Goal: Information Seeking & Learning: Learn about a topic

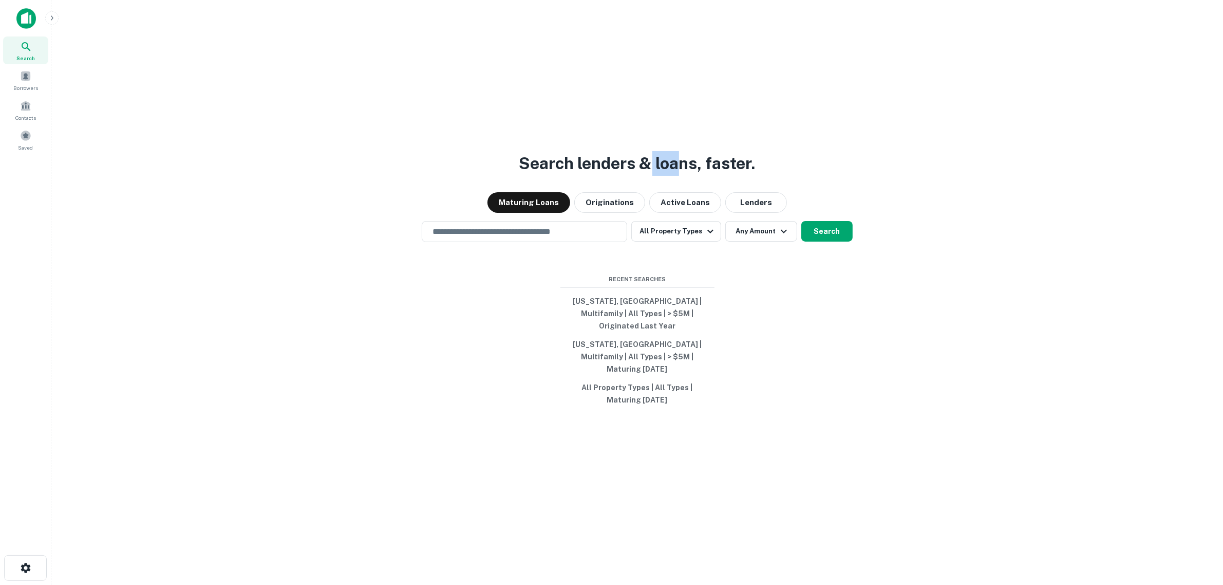
drag, startPoint x: 681, startPoint y: 176, endPoint x: 651, endPoint y: 171, distance: 29.7
click at [651, 171] on h3 "Search lenders & loans, faster." at bounding box center [637, 163] width 236 height 25
click at [533, 213] on button "Maturing Loans" at bounding box center [529, 202] width 83 height 21
click at [540, 237] on input "text" at bounding box center [524, 232] width 196 height 12
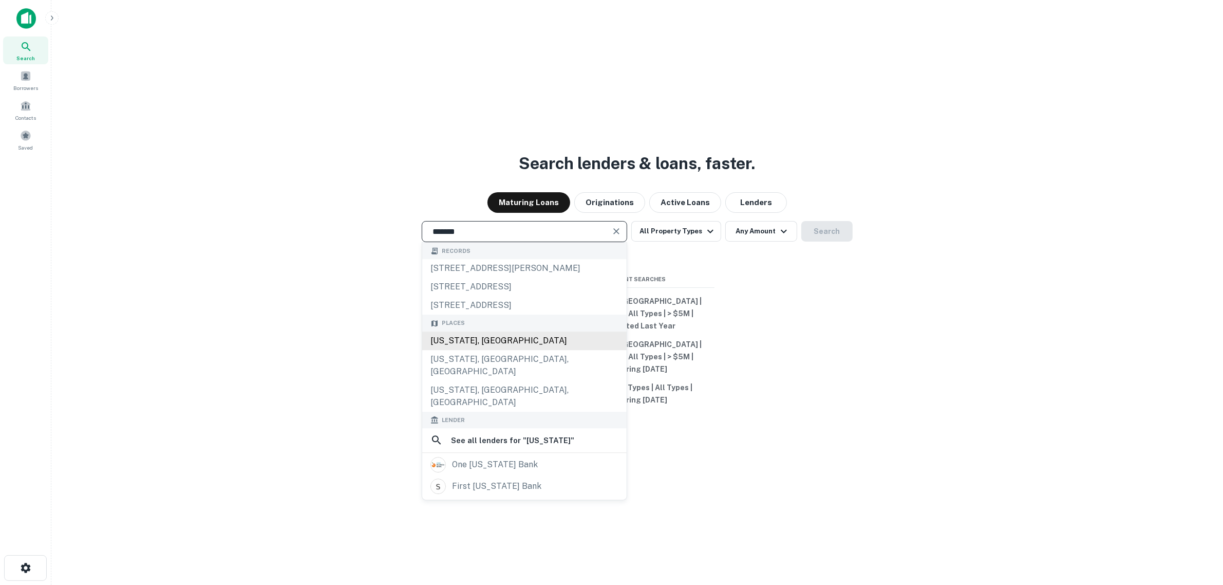
click at [512, 350] on div "Florida, USA" at bounding box center [524, 340] width 204 height 18
type input "**********"
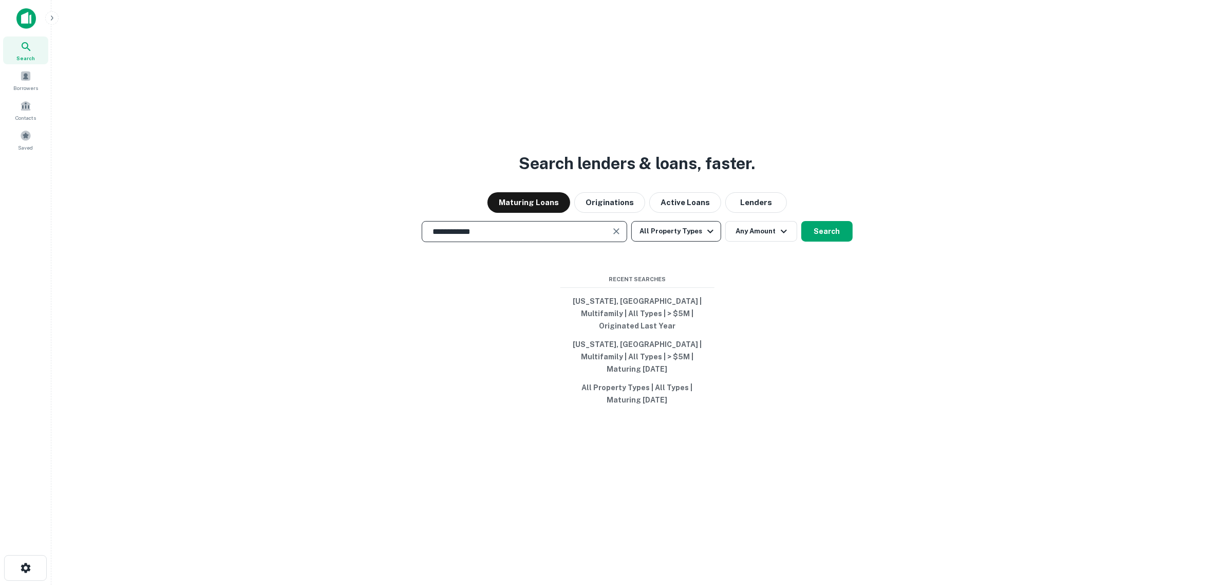
click at [681, 241] on button "All Property Types" at bounding box center [675, 231] width 89 height 21
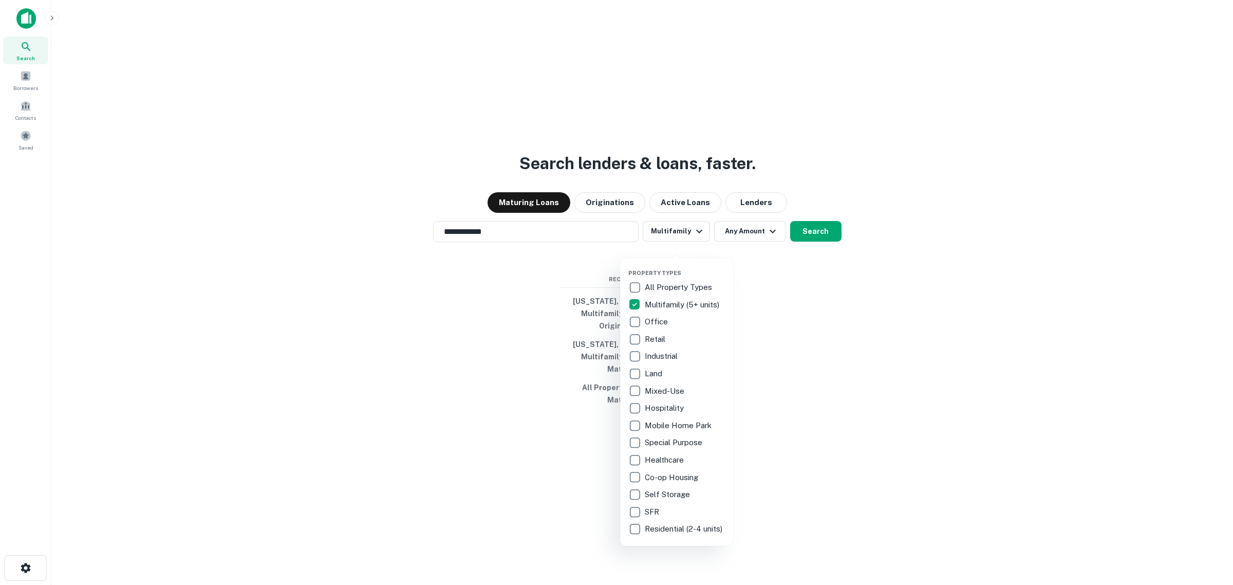
click at [646, 338] on p "Retail" at bounding box center [656, 339] width 23 height 12
click at [657, 356] on p "Industrial" at bounding box center [662, 356] width 35 height 12
click at [784, 354] on div at bounding box center [616, 292] width 1233 height 585
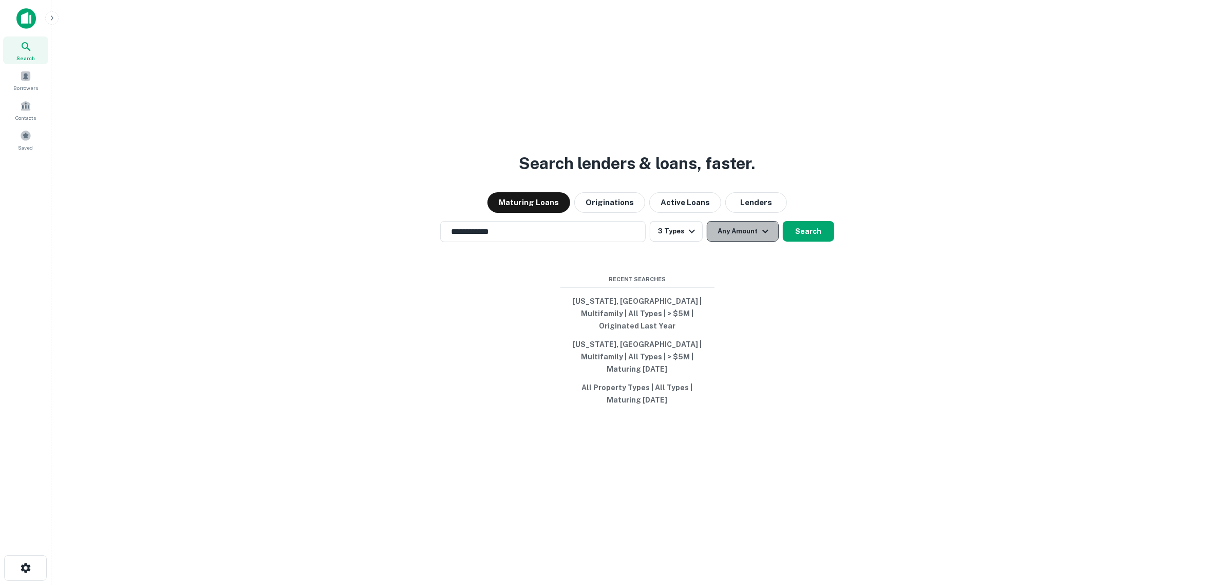
click at [748, 241] on button "Any Amount" at bounding box center [743, 231] width 72 height 21
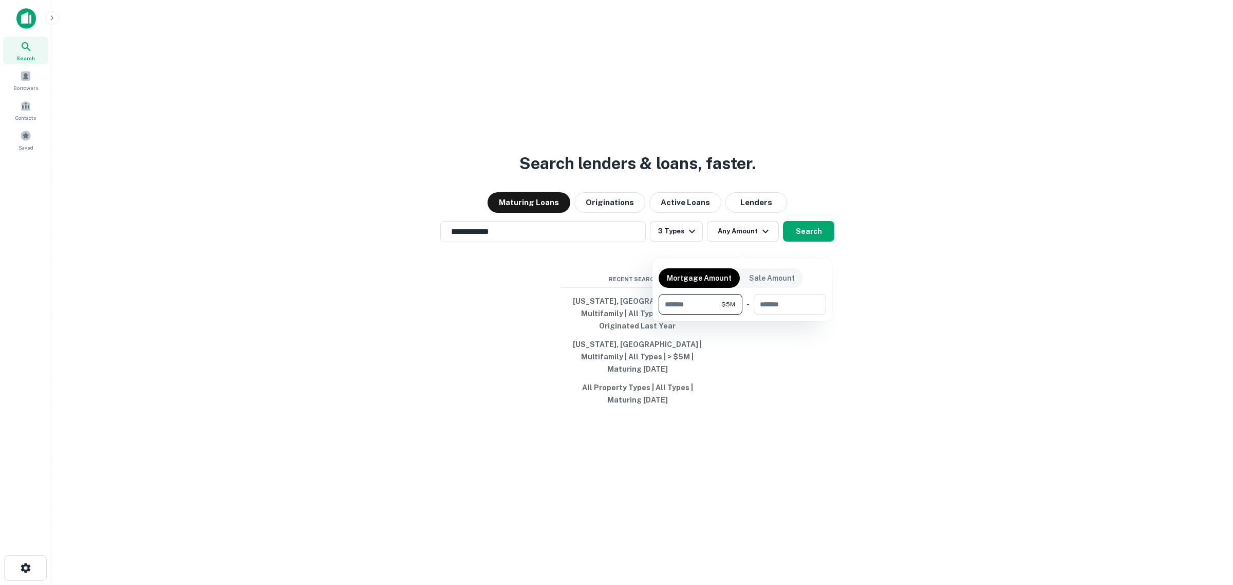
type input "*******"
click at [954, 334] on div at bounding box center [616, 292] width 1233 height 585
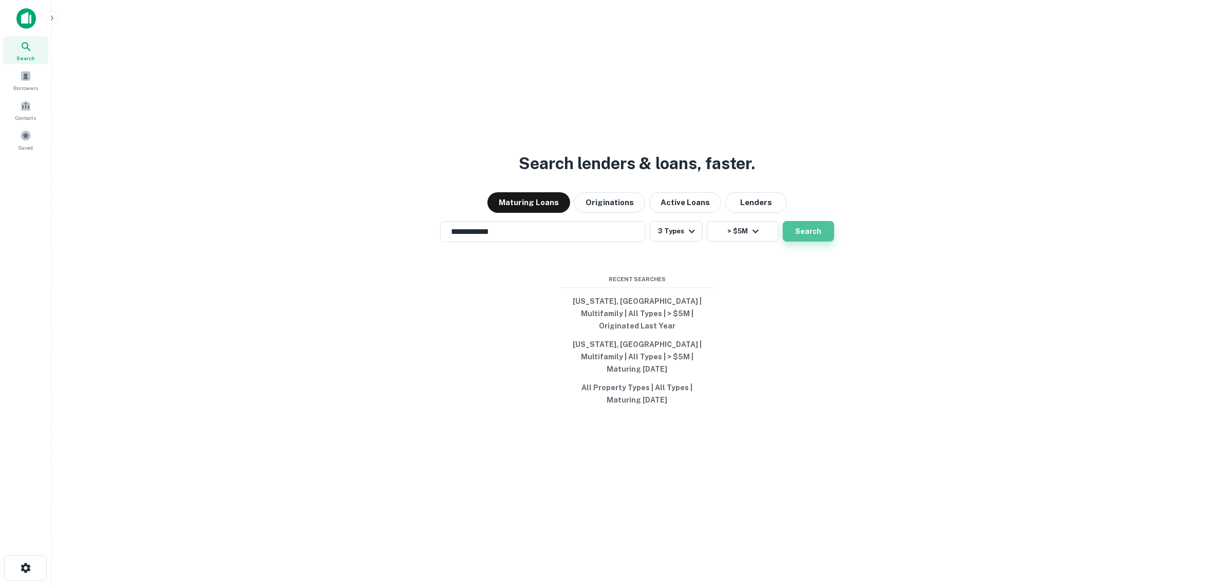
click at [825, 237] on button "Search" at bounding box center [808, 231] width 51 height 21
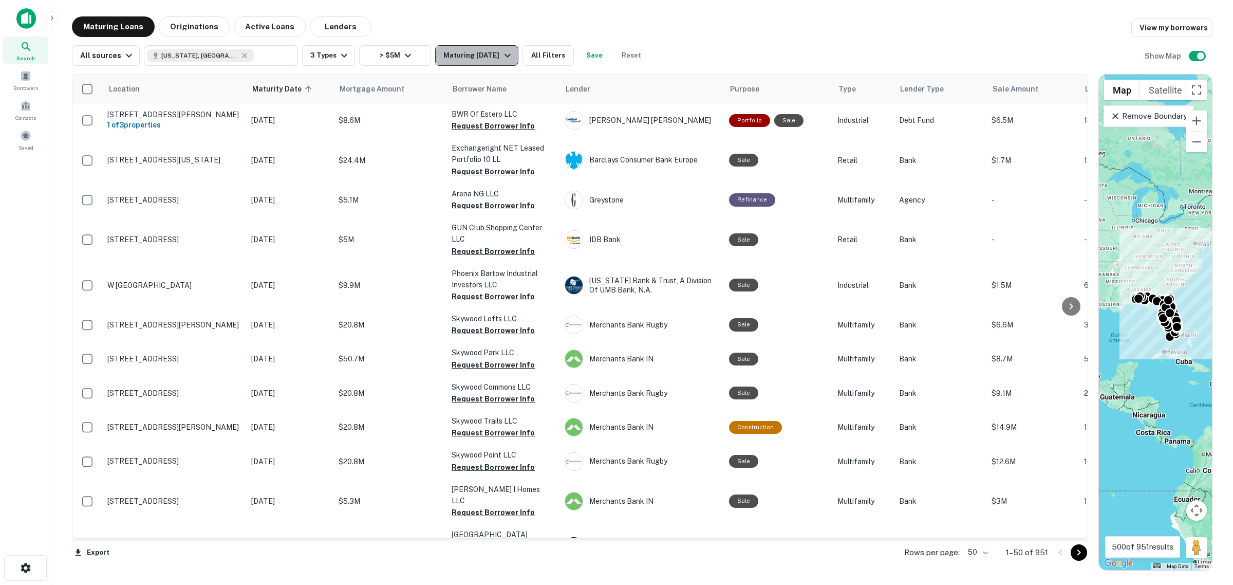
click at [465, 60] on div "Maturing In 1 Year" at bounding box center [478, 55] width 70 height 12
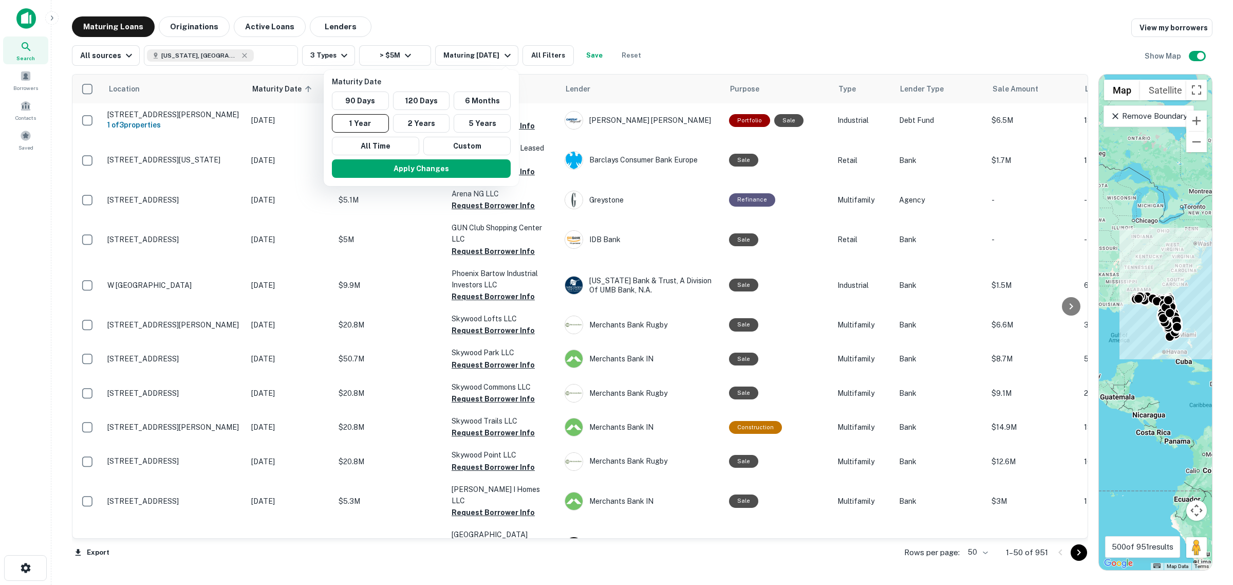
click at [749, 45] on div at bounding box center [616, 292] width 1233 height 585
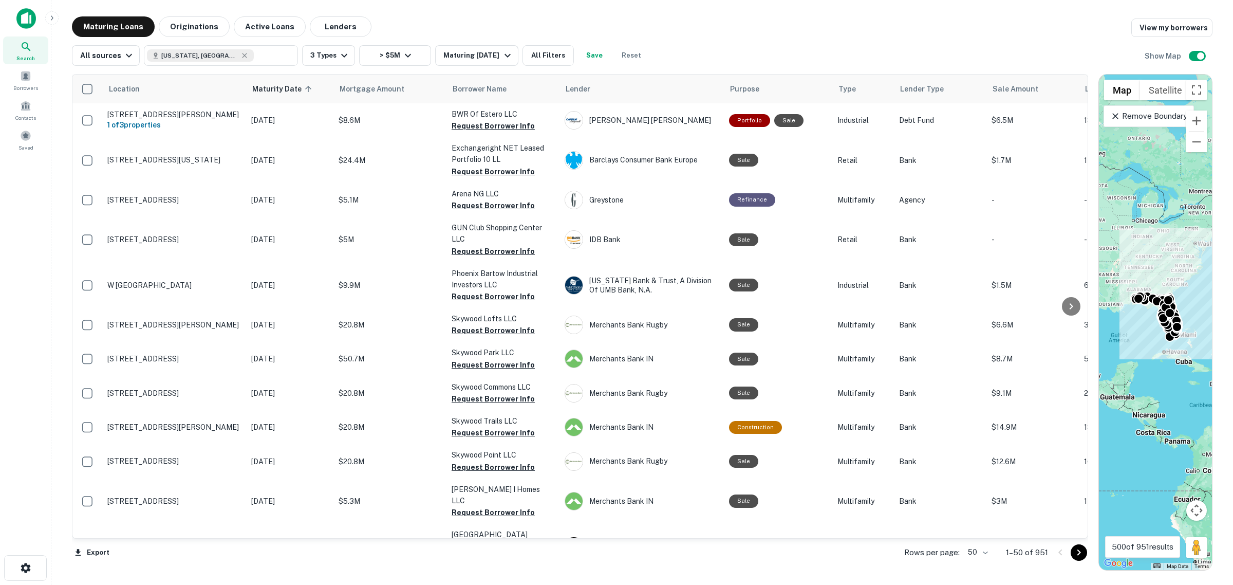
drag, startPoint x: 674, startPoint y: 532, endPoint x: 714, endPoint y: 523, distance: 41.5
click at [714, 523] on div at bounding box center [616, 292] width 1233 height 585
click at [541, 50] on button "All Filters" at bounding box center [547, 55] width 51 height 21
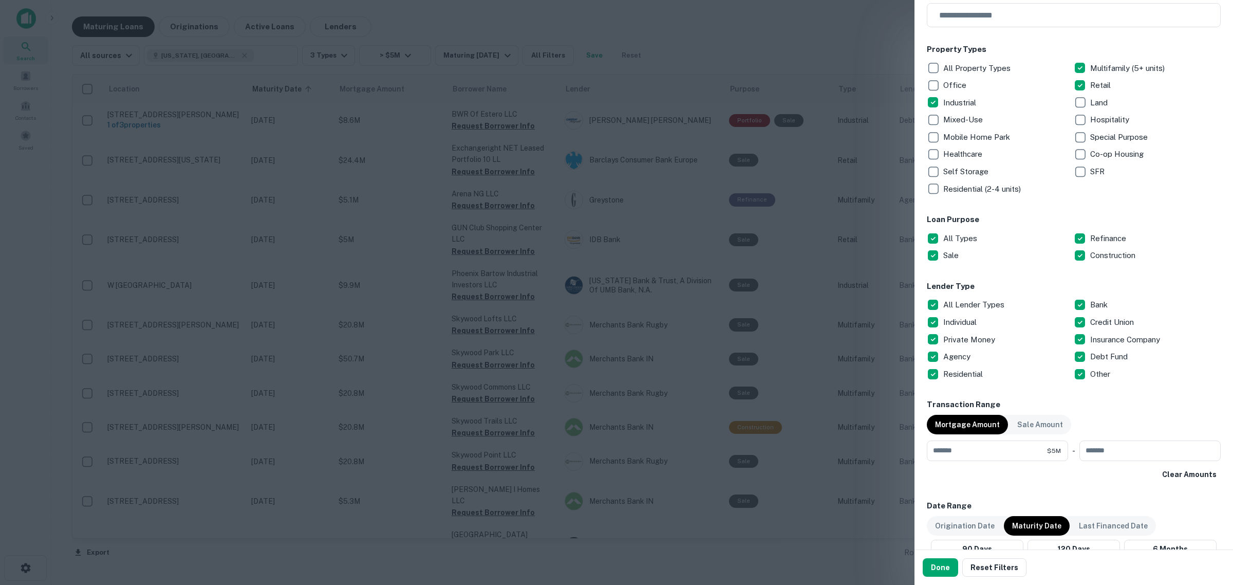
scroll to position [193, 0]
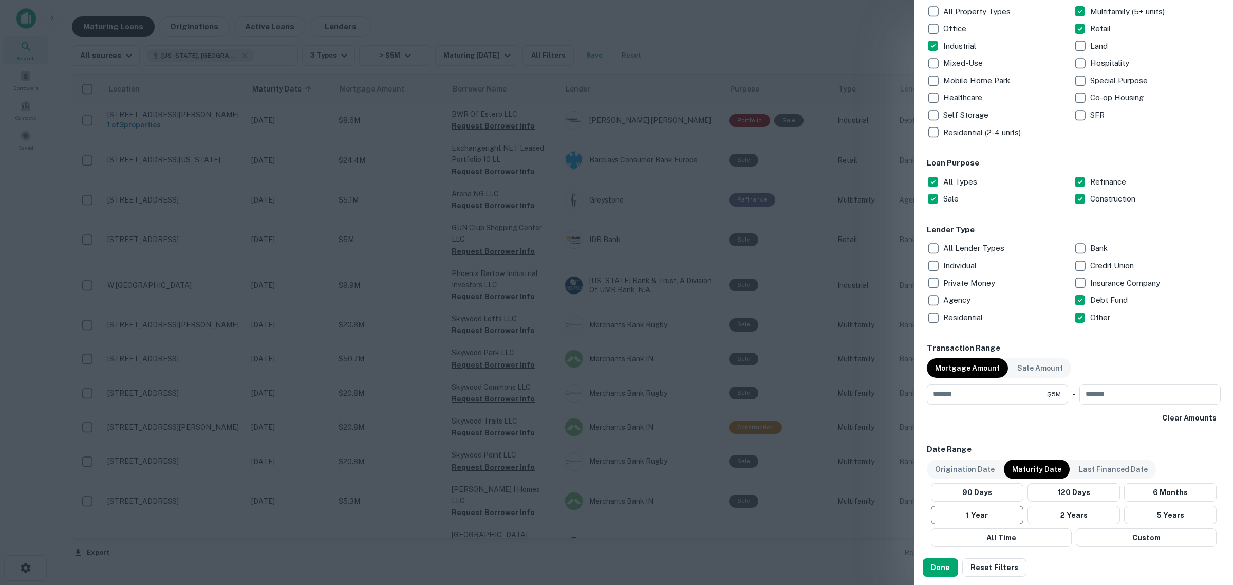
click at [966, 284] on p "Private Money" at bounding box center [970, 283] width 54 height 12
click at [946, 562] on button "Done" at bounding box center [940, 567] width 35 height 18
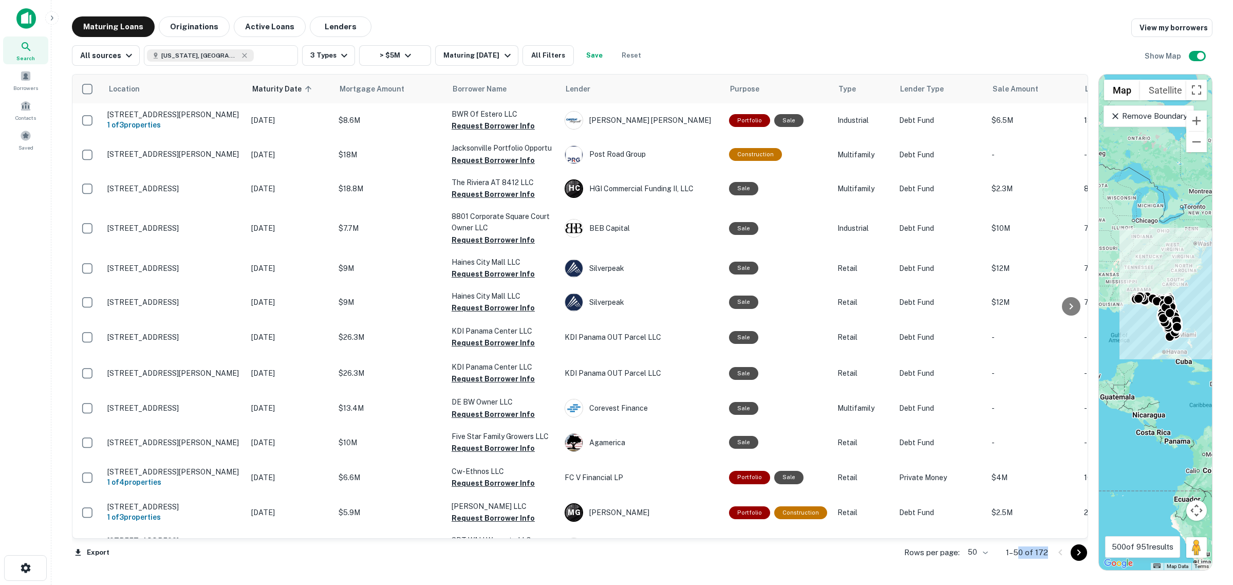
drag, startPoint x: 1043, startPoint y: 554, endPoint x: 1020, endPoint y: 553, distance: 23.1
click at [1020, 553] on p "1–50 of 172" at bounding box center [1027, 552] width 42 height 12
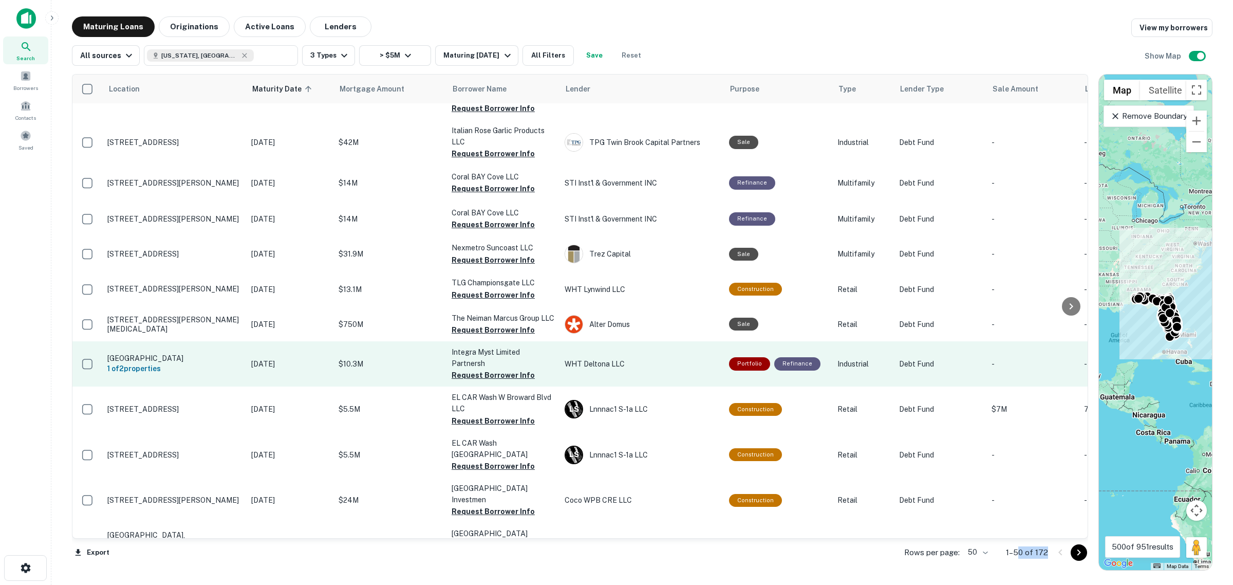
scroll to position [1468, 0]
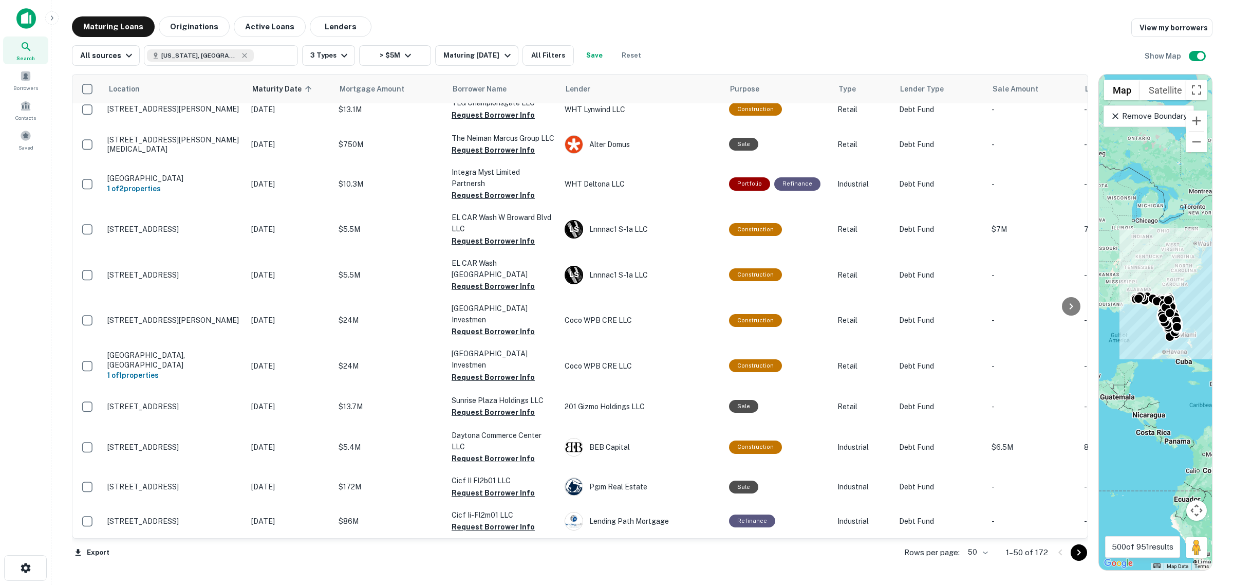
click at [1072, 535] on div at bounding box center [1071, 305] width 21 height 463
click at [1074, 527] on div at bounding box center [1071, 305] width 21 height 463
click at [1079, 555] on icon "Go to next page" at bounding box center [1079, 552] width 12 height 12
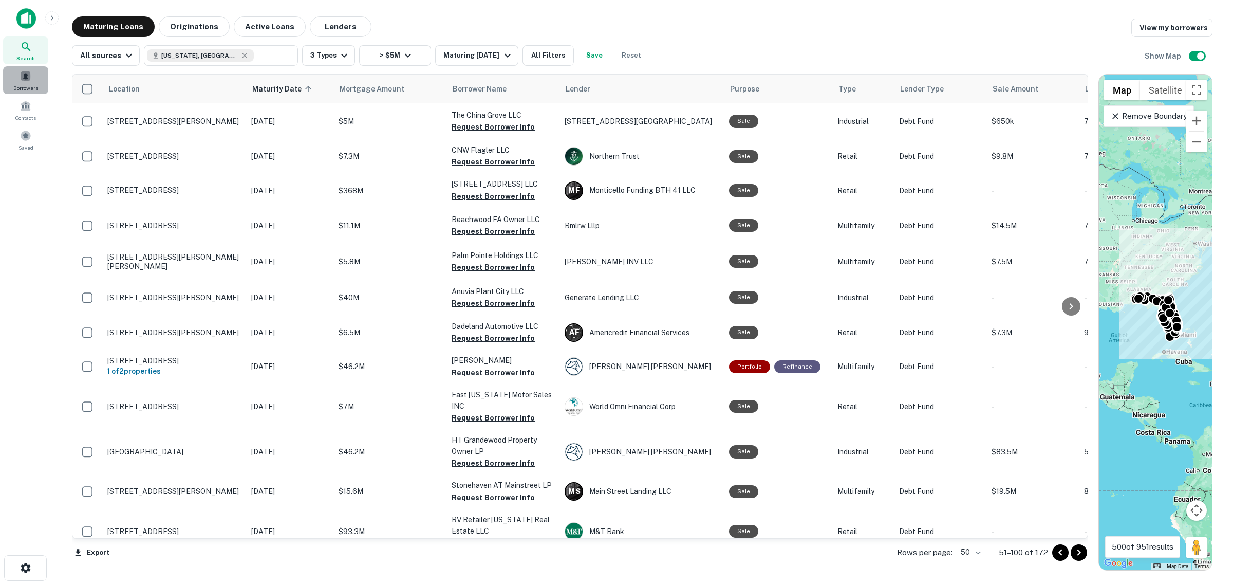
click at [32, 84] on span "Borrowers" at bounding box center [25, 88] width 25 height 8
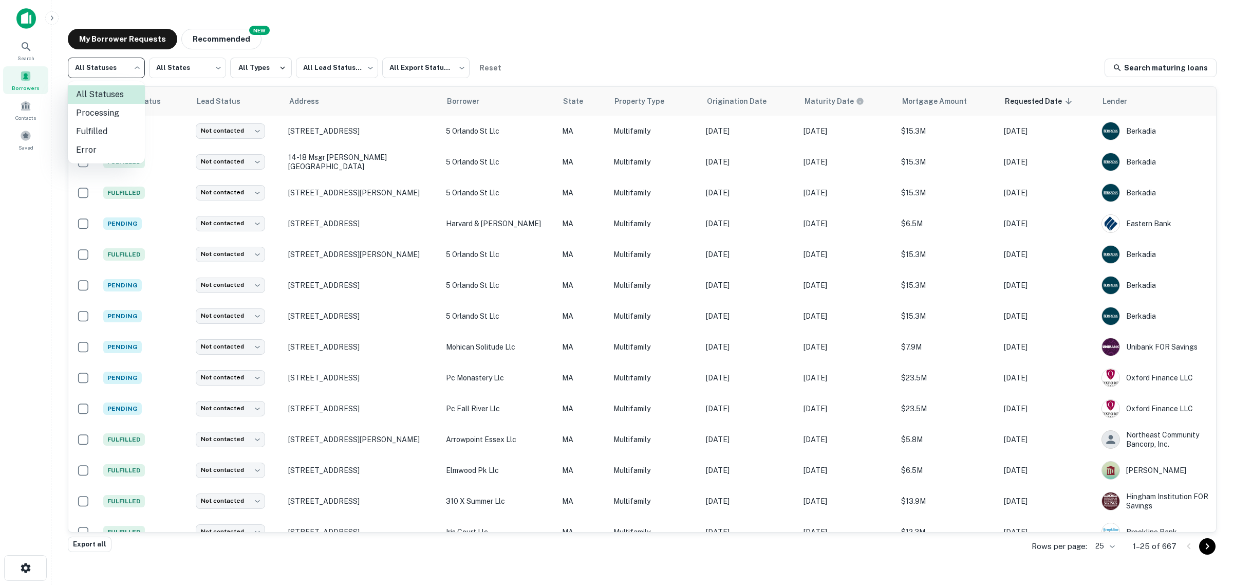
click at [118, 72] on body "Search Borrowers Contacts Saved My Borrower Requests NEW Recommended All Status…" at bounding box center [616, 292] width 1233 height 585
click at [111, 129] on li "Fulfilled" at bounding box center [106, 131] width 77 height 18
type input "*********"
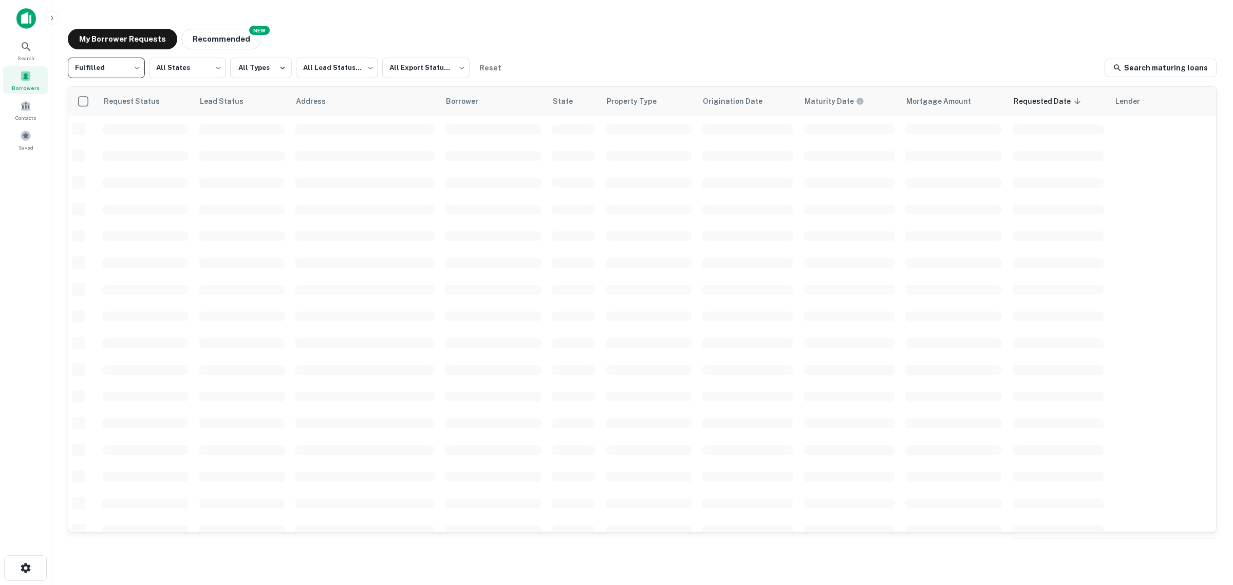
click at [174, 71] on div at bounding box center [616, 292] width 1233 height 585
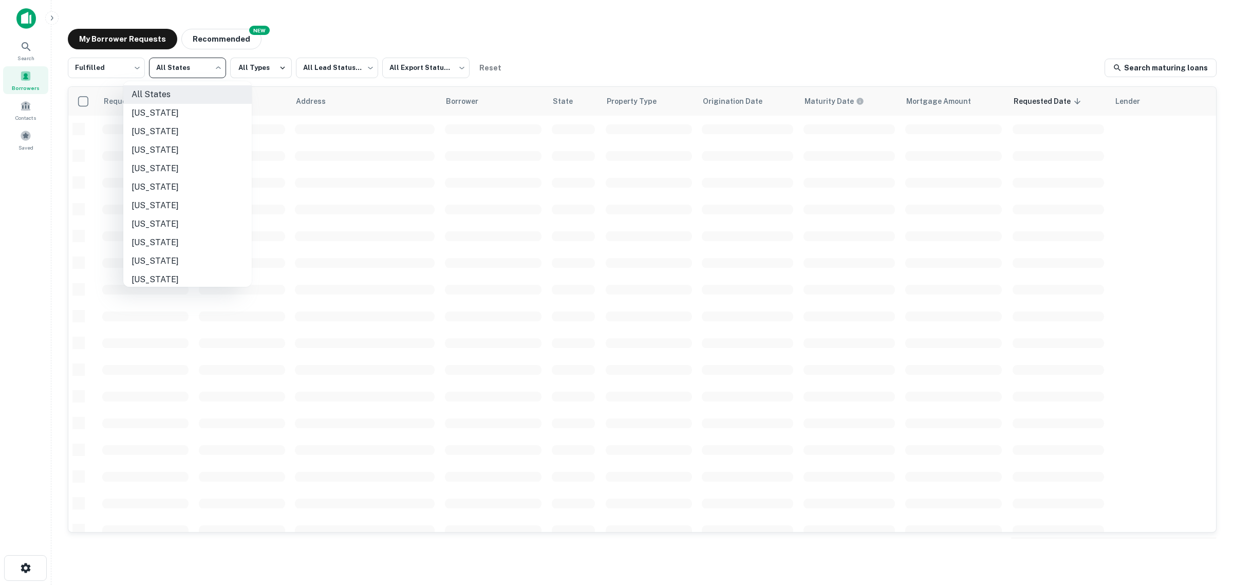
click at [174, 71] on body "Search Borrowers Contacts Saved My Borrower Requests NEW Recommended Fulfilled …" at bounding box center [616, 292] width 1233 height 585
click at [183, 219] on li "Connecticut" at bounding box center [187, 224] width 128 height 18
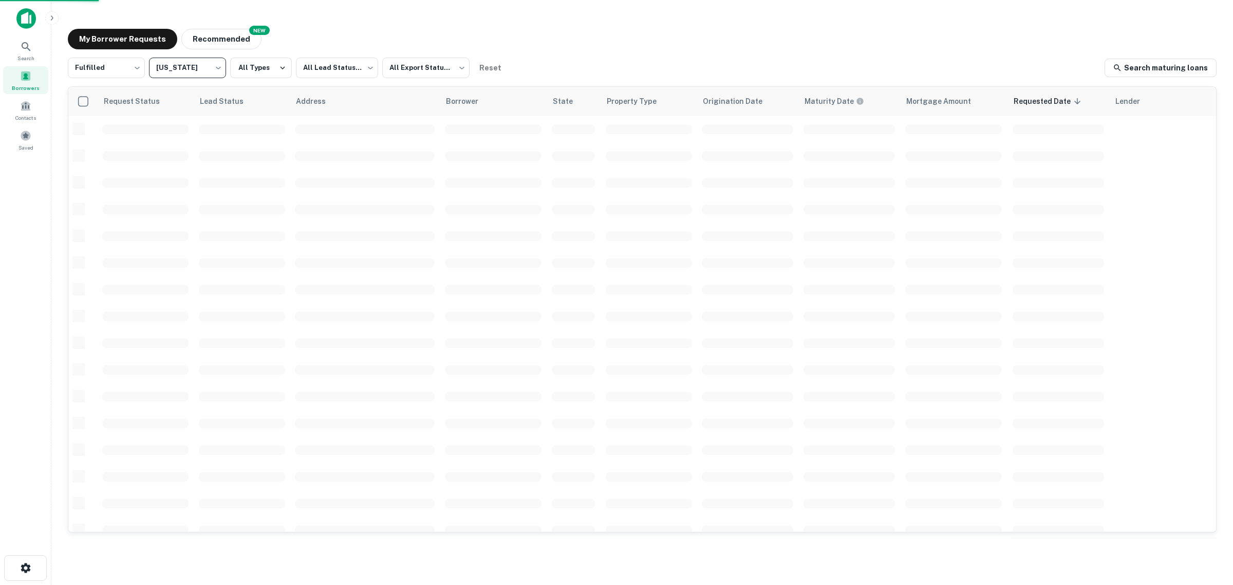
type input "**"
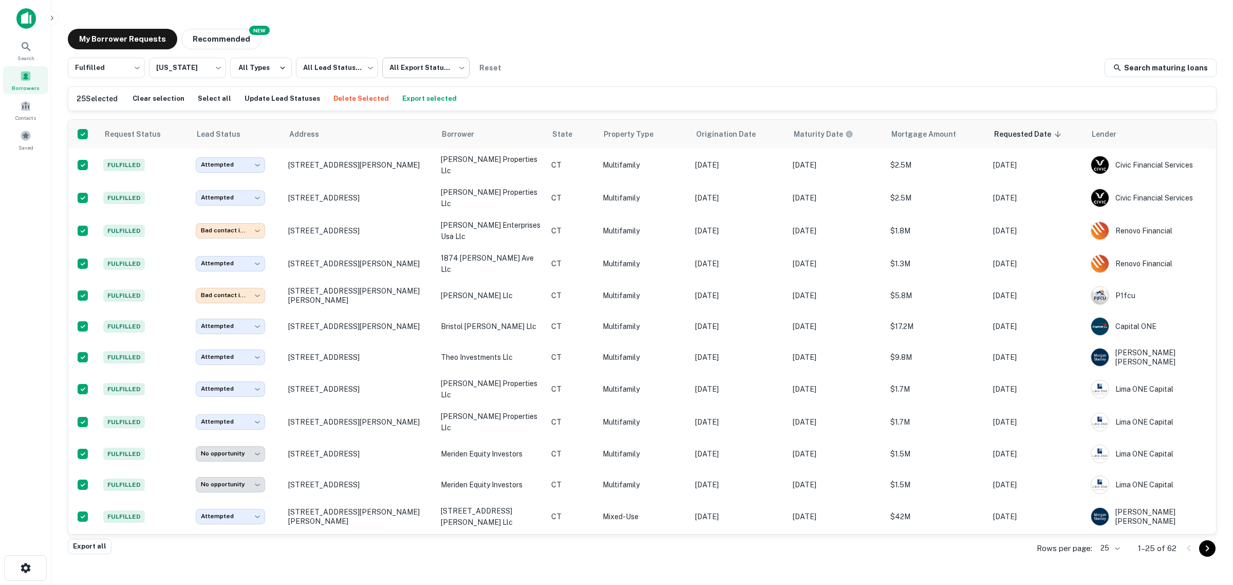
click at [415, 70] on body "**********" at bounding box center [616, 292] width 1233 height 585
click at [410, 114] on li "Exported" at bounding box center [425, 113] width 93 height 18
type input "****"
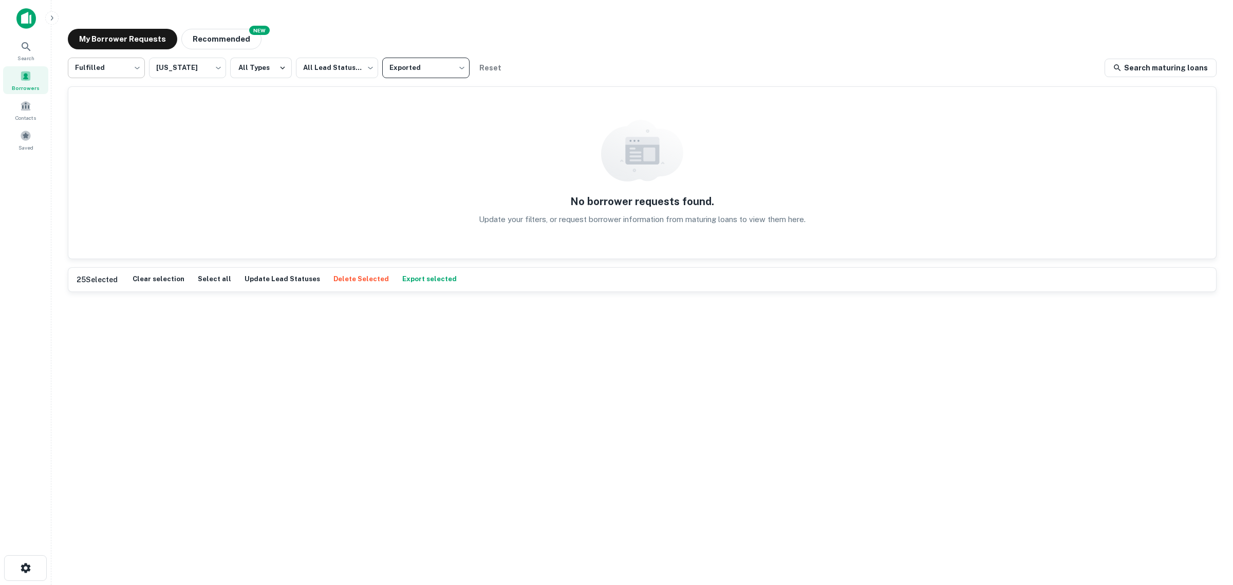
click at [117, 67] on body "Search Borrowers Contacts Saved My Borrower Requests NEW Recommended Fulfilled …" at bounding box center [616, 292] width 1233 height 585
click at [95, 97] on li "All Statuses" at bounding box center [106, 94] width 77 height 18
type input "***"
click at [402, 278] on button "Export selected" at bounding box center [430, 279] width 60 height 15
drag, startPoint x: 512, startPoint y: 373, endPoint x: 266, endPoint y: 257, distance: 272.3
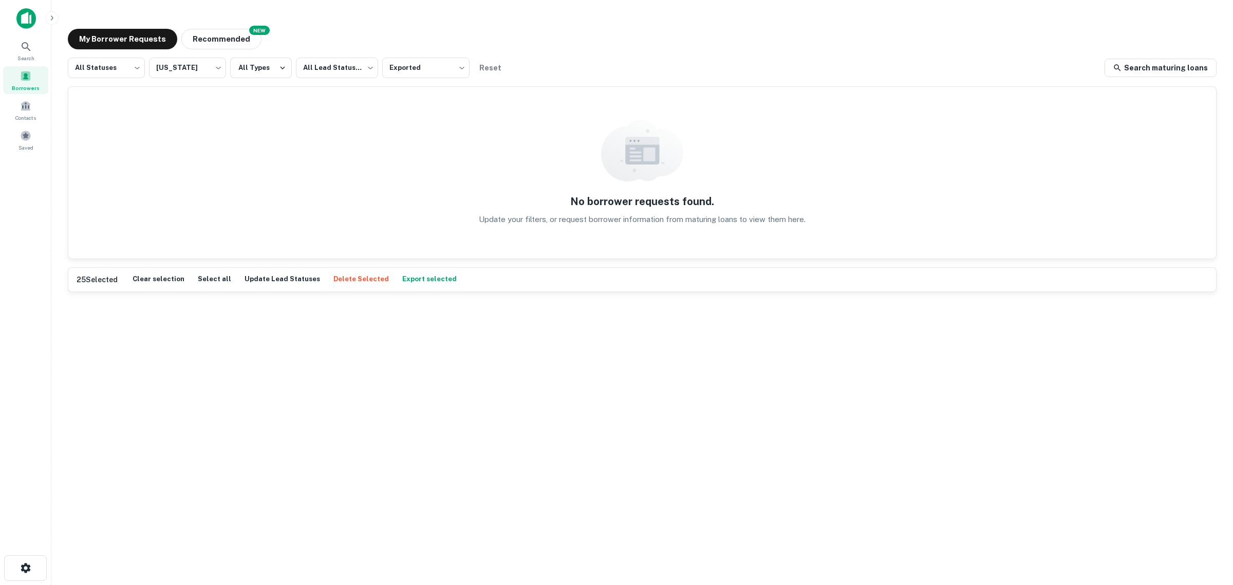
click at [512, 373] on div "All Statuses *** ​ Connecticut ** ​ All Types All Lead Statuses *** ​ Exported …" at bounding box center [642, 297] width 1149 height 479
click at [33, 49] on div "Search" at bounding box center [25, 48] width 45 height 24
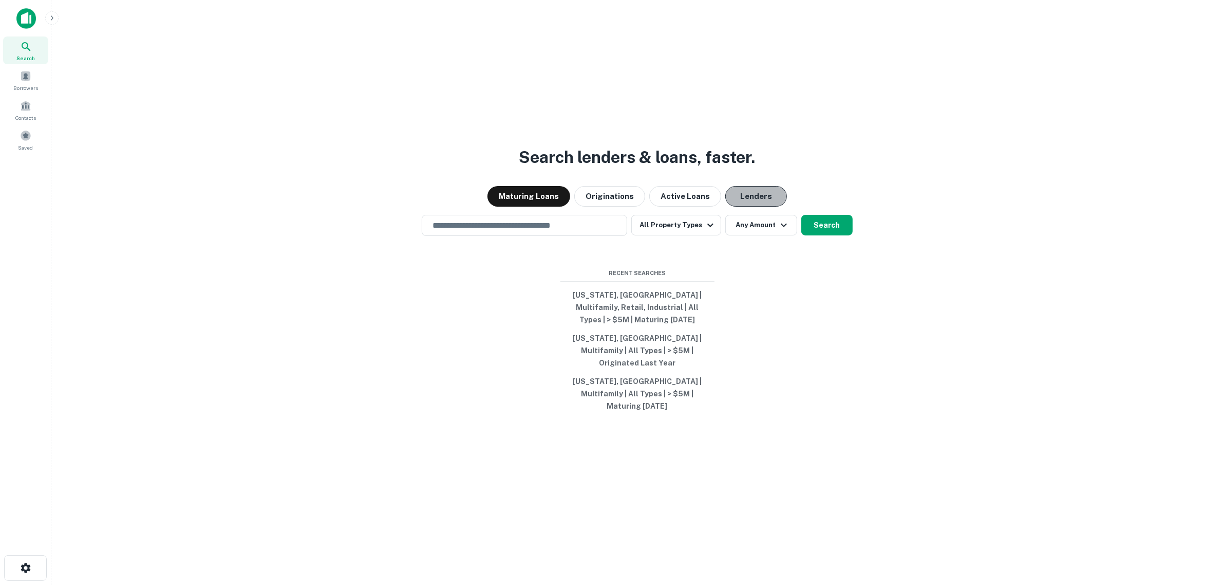
click at [759, 201] on button "Lenders" at bounding box center [756, 196] width 62 height 21
click at [610, 231] on input "text" at bounding box center [524, 225] width 196 height 12
type input "**********"
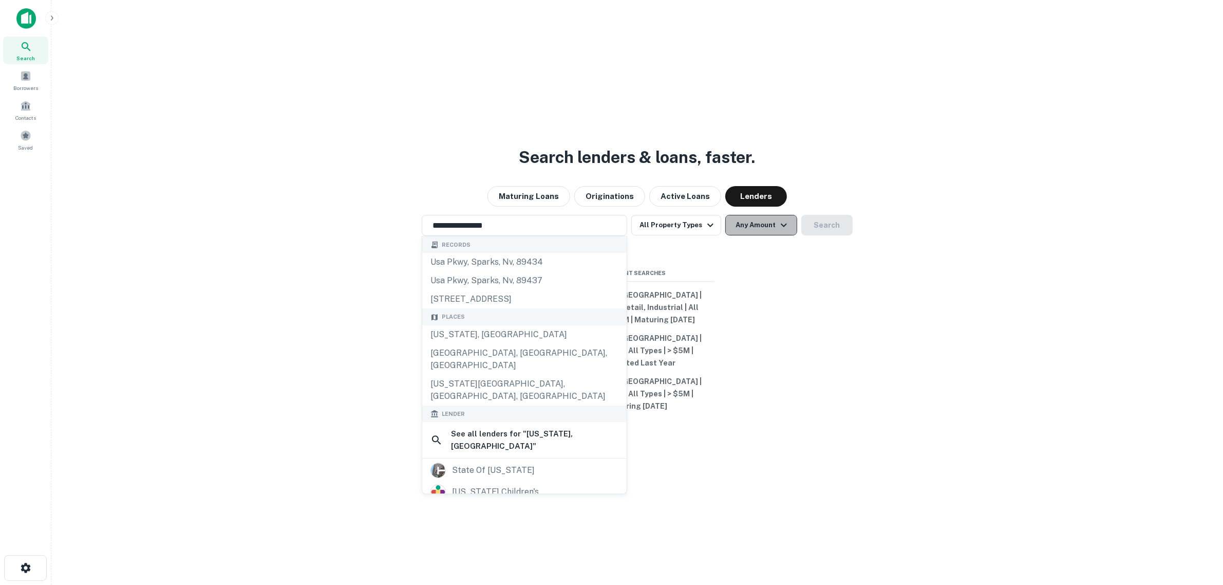
click at [759, 232] on button "Any Amount" at bounding box center [761, 225] width 72 height 21
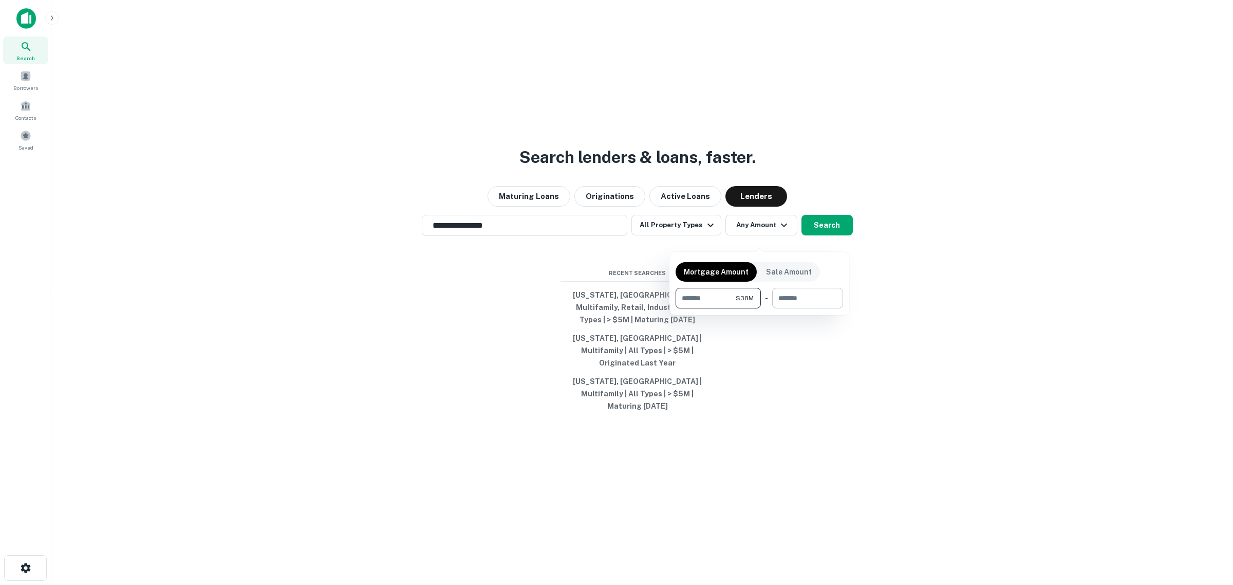
type input "********"
click at [785, 304] on input "number" at bounding box center [804, 298] width 64 height 21
type input "********"
click at [831, 235] on div at bounding box center [616, 292] width 1233 height 585
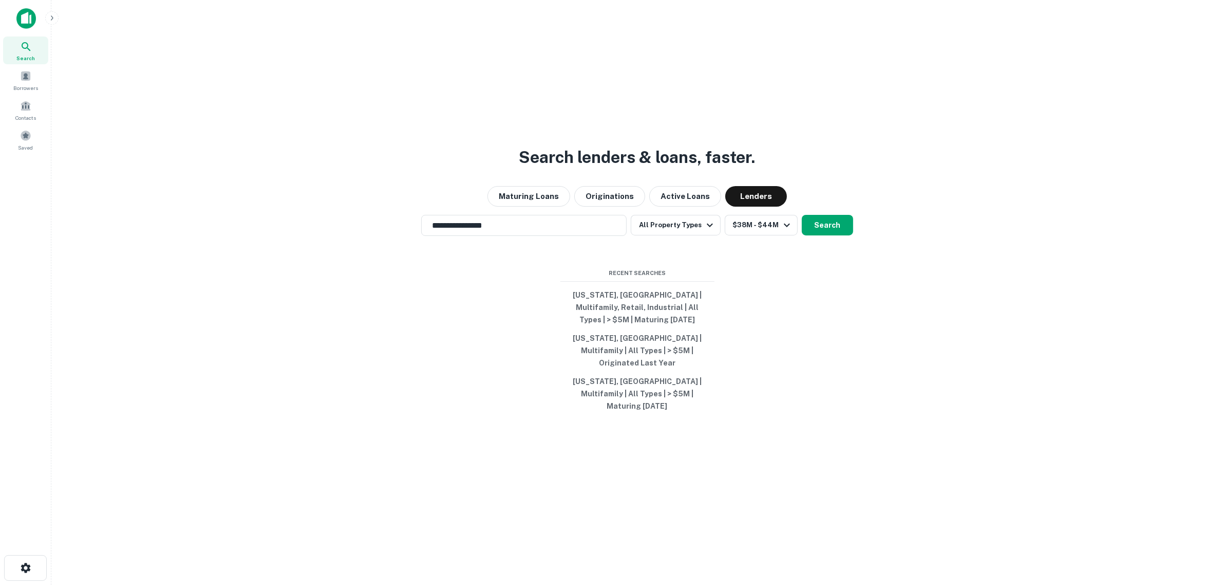
click at [831, 235] on button "Search" at bounding box center [827, 225] width 51 height 21
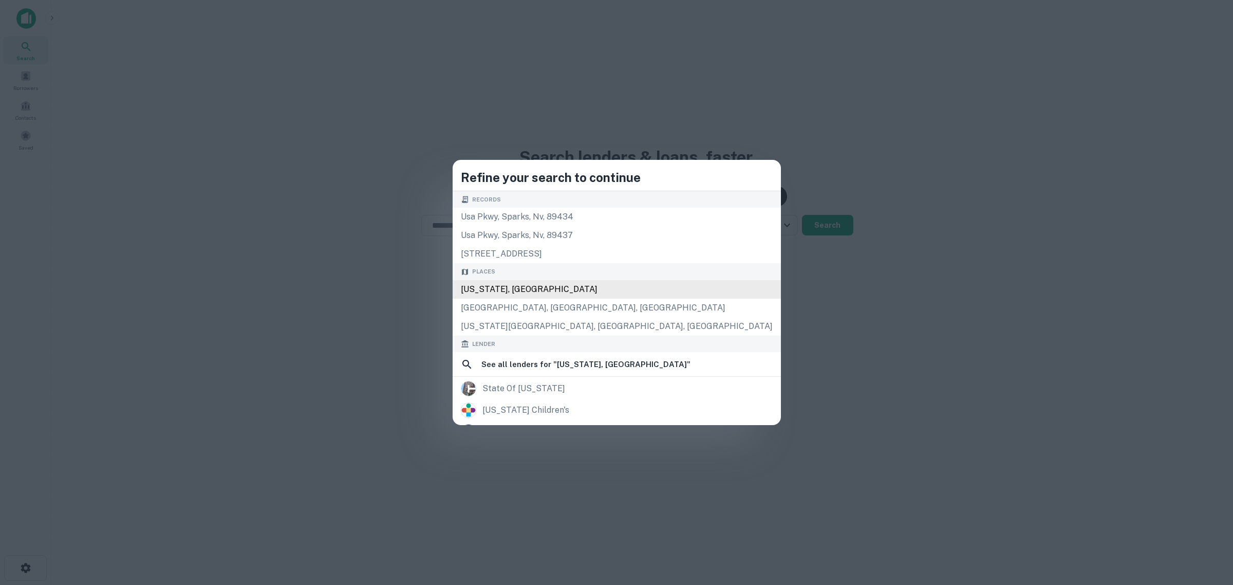
click at [596, 287] on div "Connecticut, USA" at bounding box center [617, 289] width 328 height 18
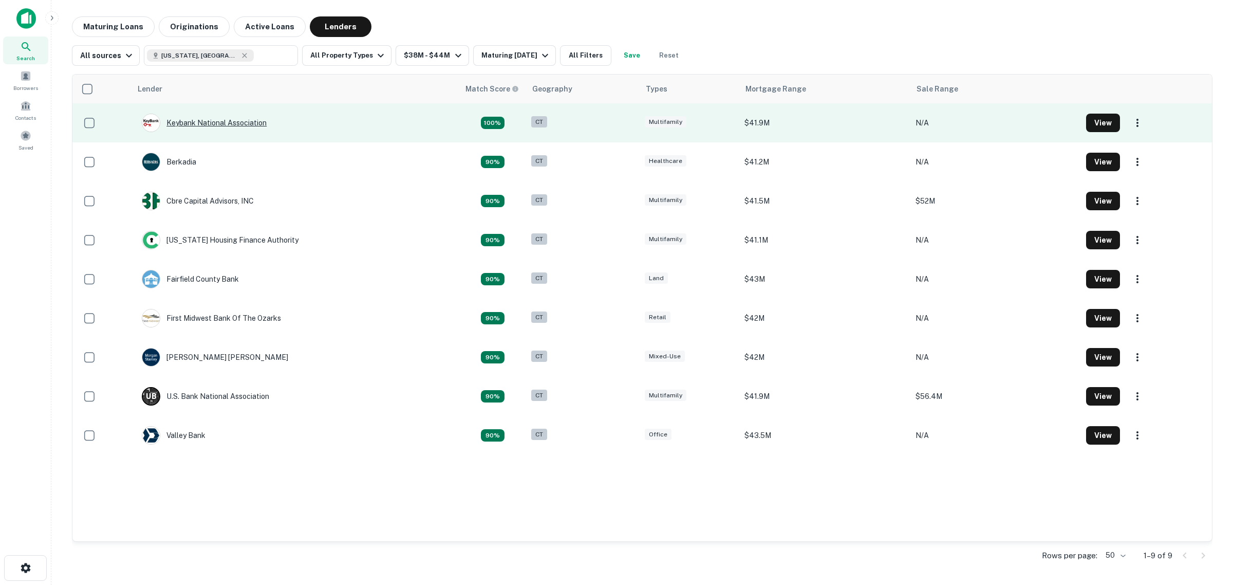
click at [209, 122] on div "Keybank National Association" at bounding box center [204, 123] width 125 height 18
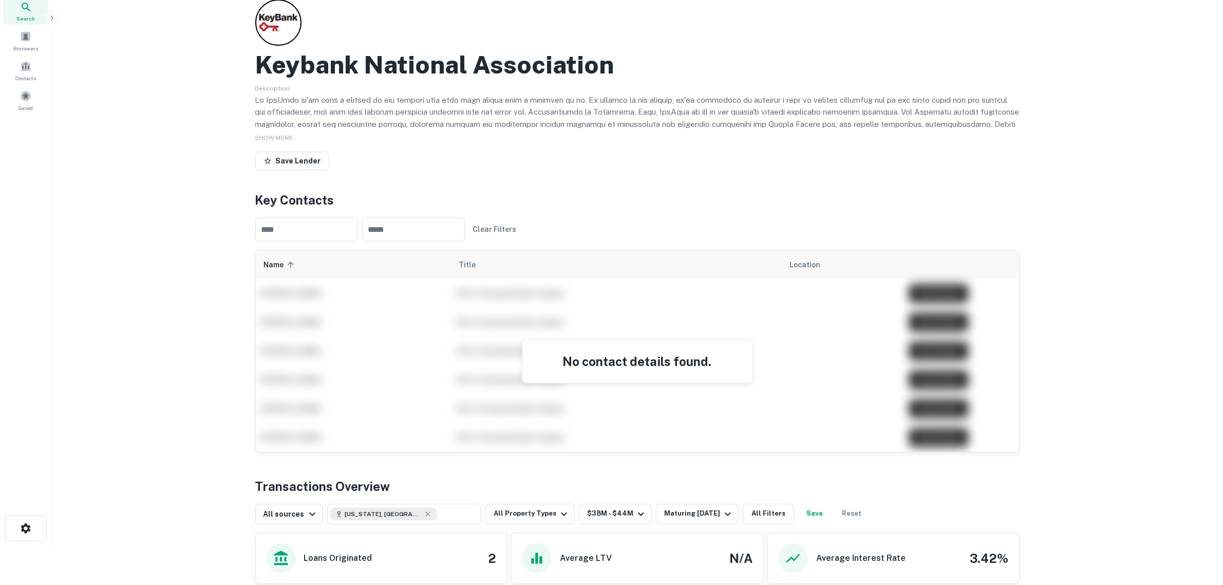
scroll to position [8, 0]
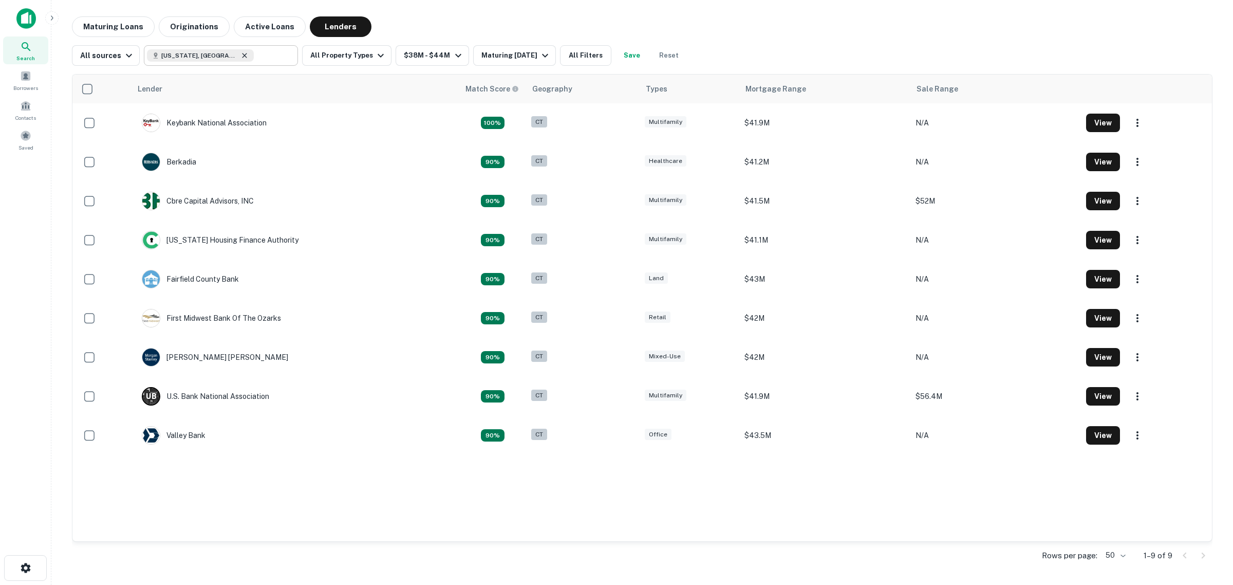
click at [240, 57] on icon at bounding box center [244, 55] width 8 height 8
type input "**********"
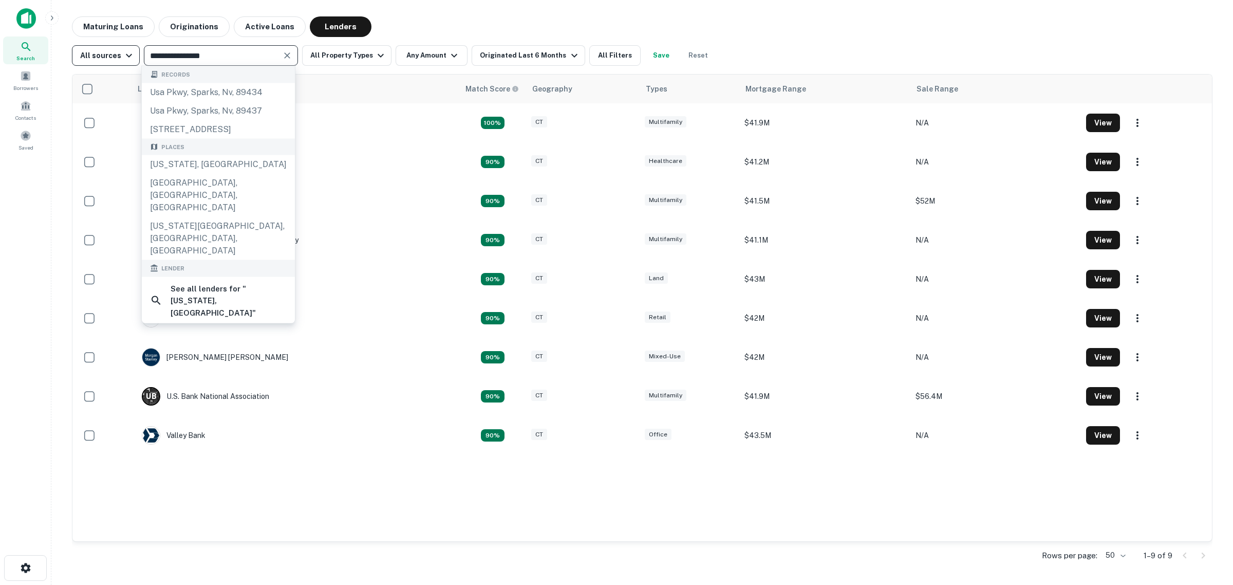
drag, startPoint x: 223, startPoint y: 57, endPoint x: 127, endPoint y: 57, distance: 96.1
click at [127, 57] on div "**********" at bounding box center [393, 55] width 643 height 21
type input "****"
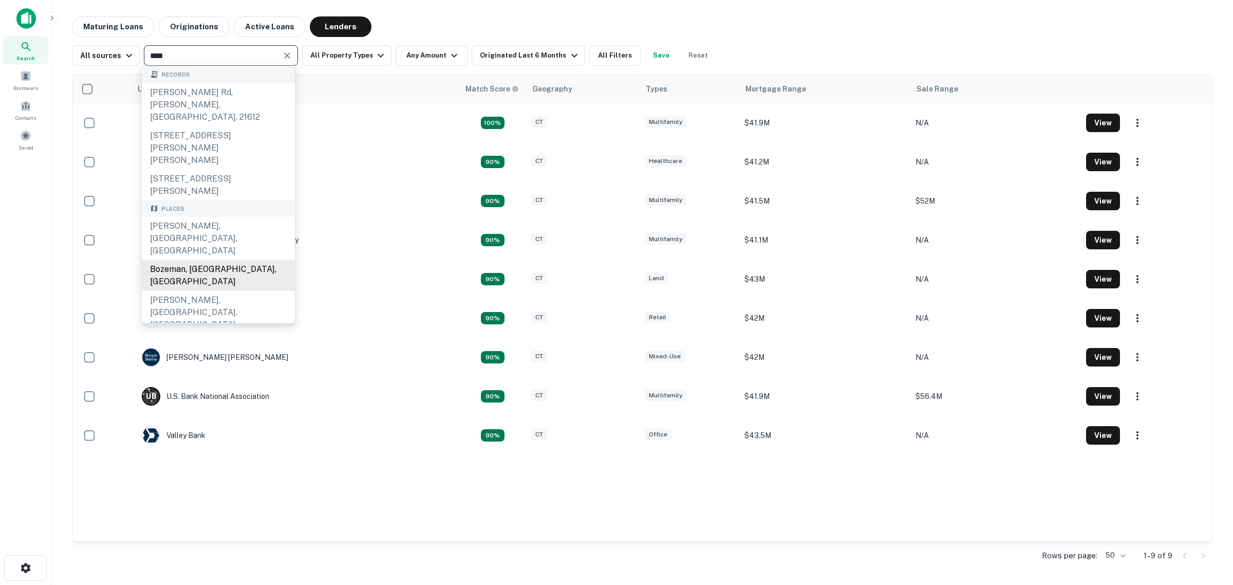
click at [219, 260] on div "Bozeman, MT, USA" at bounding box center [218, 275] width 153 height 31
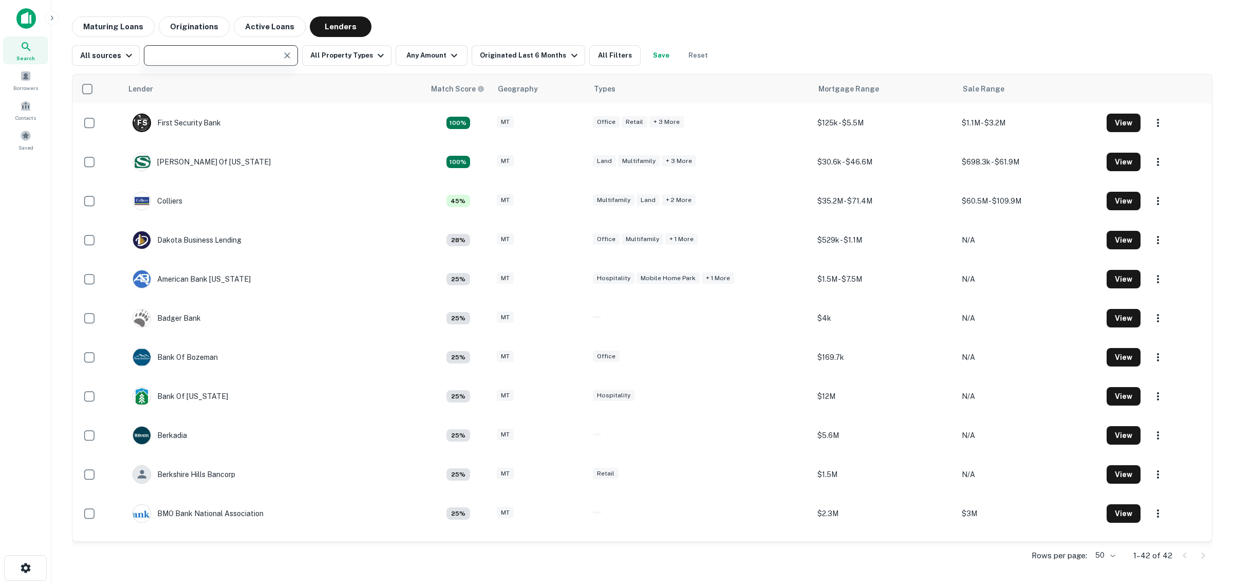
type input "**********"
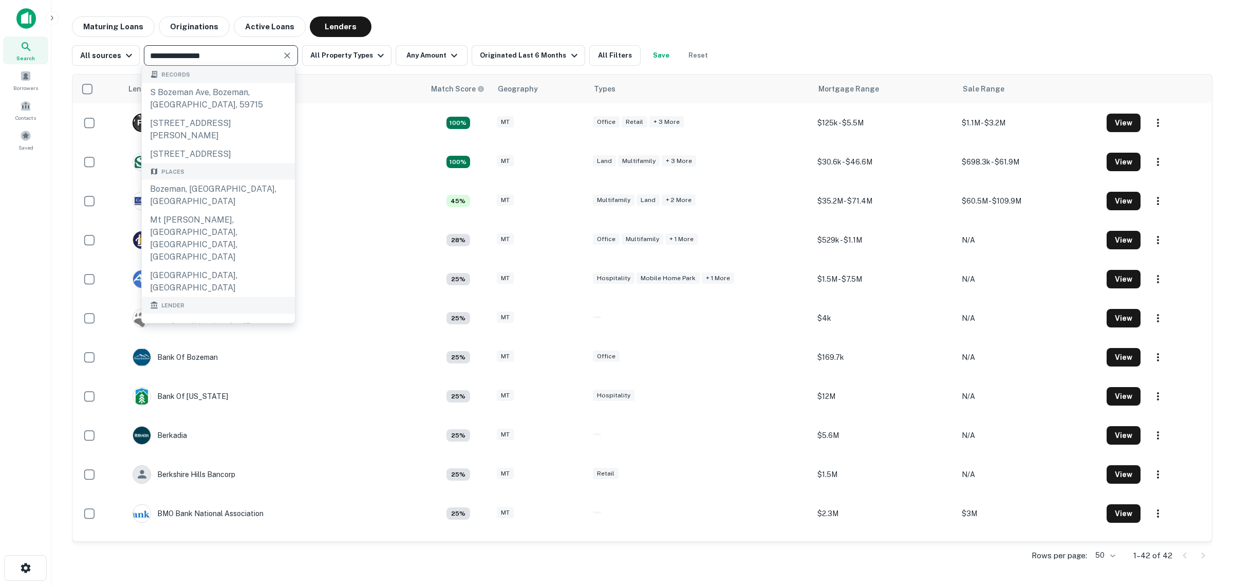
click at [439, 24] on div "Maturing Loans Originations Active Loans Lenders" at bounding box center [642, 26] width 1141 height 21
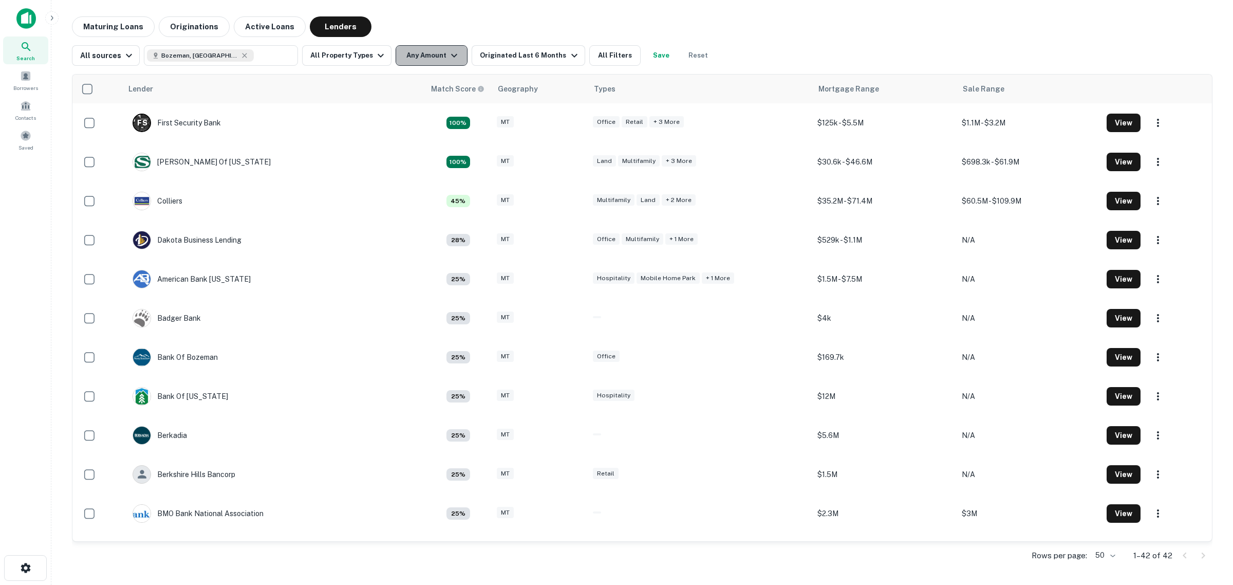
click at [421, 54] on button "Any Amount" at bounding box center [432, 55] width 72 height 21
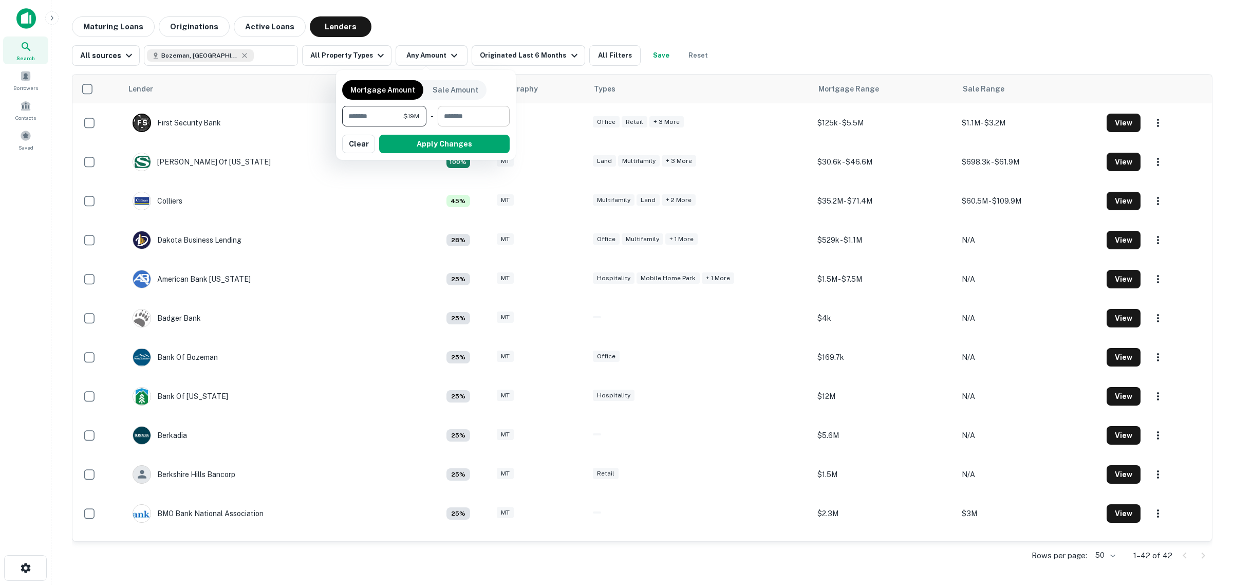
type input "********"
click at [471, 116] on input "number" at bounding box center [470, 116] width 65 height 21
type input "********"
click at [458, 144] on button "Apply Changes" at bounding box center [444, 144] width 130 height 18
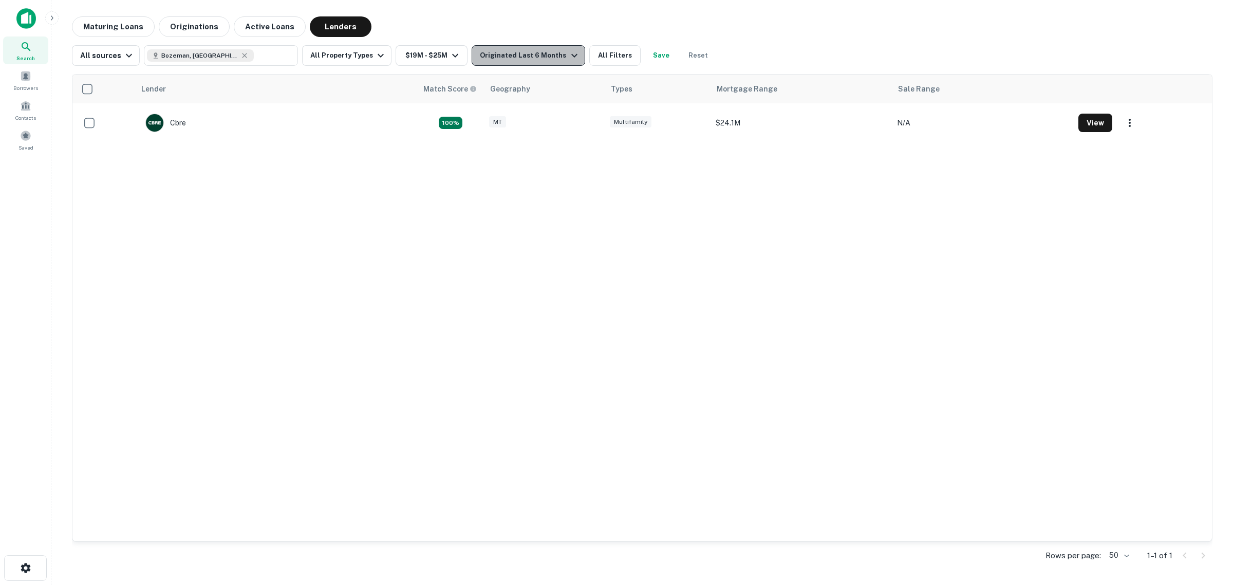
click at [554, 57] on div "Originated Last 6 Months" at bounding box center [530, 55] width 100 height 12
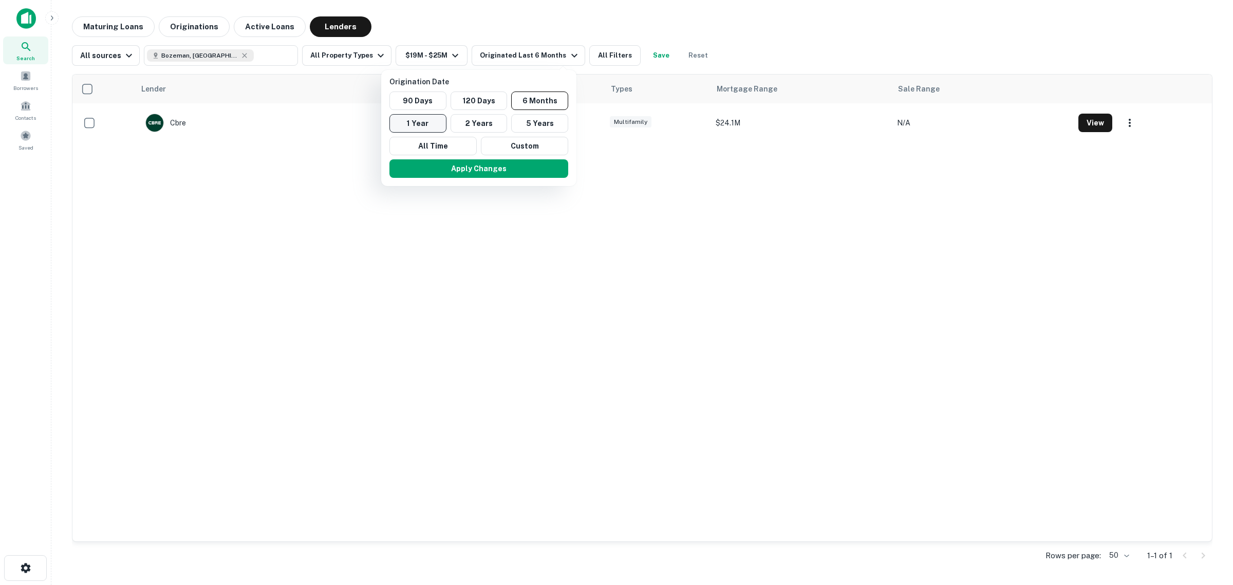
click at [421, 121] on button "1 Year" at bounding box center [417, 123] width 57 height 18
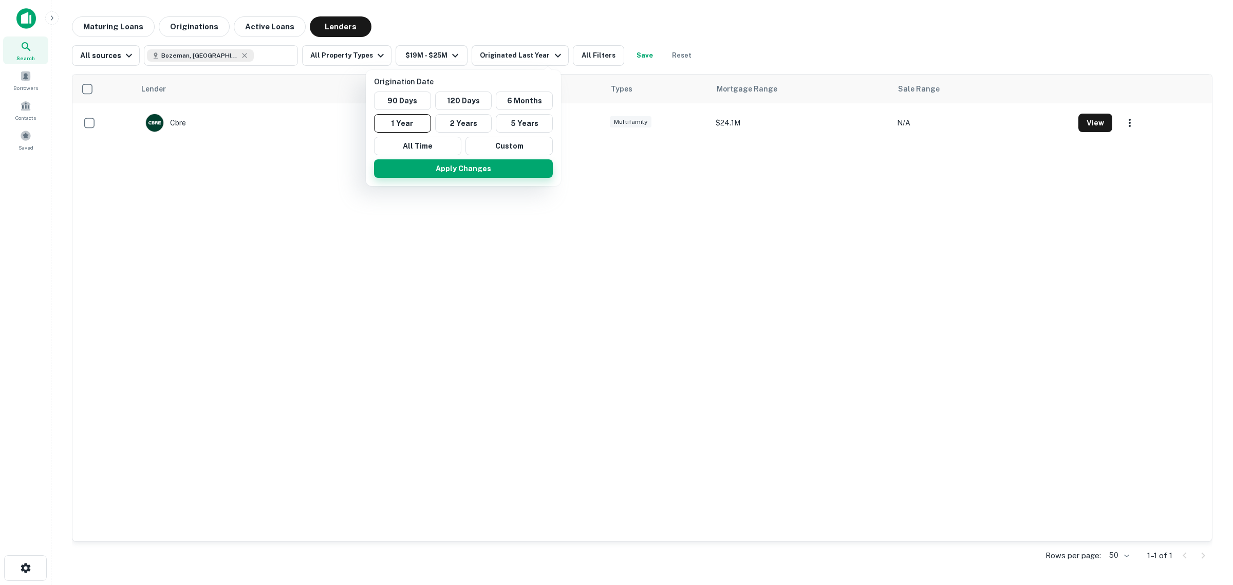
click at [438, 168] on button "Apply Changes" at bounding box center [463, 168] width 179 height 18
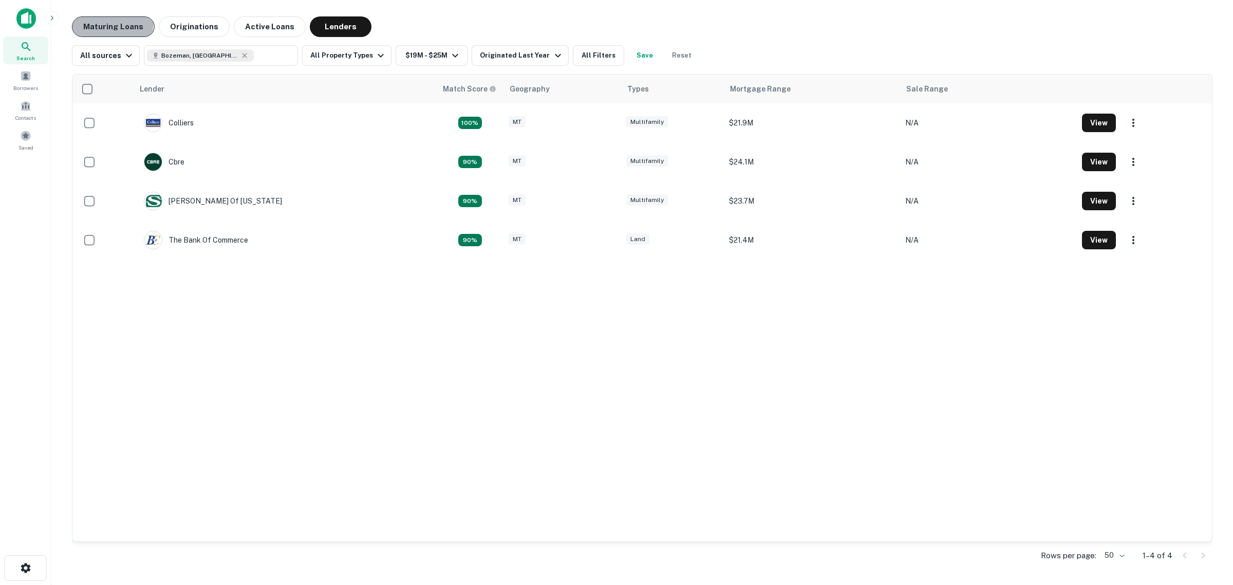
click at [104, 22] on button "Maturing Loans" at bounding box center [113, 26] width 83 height 21
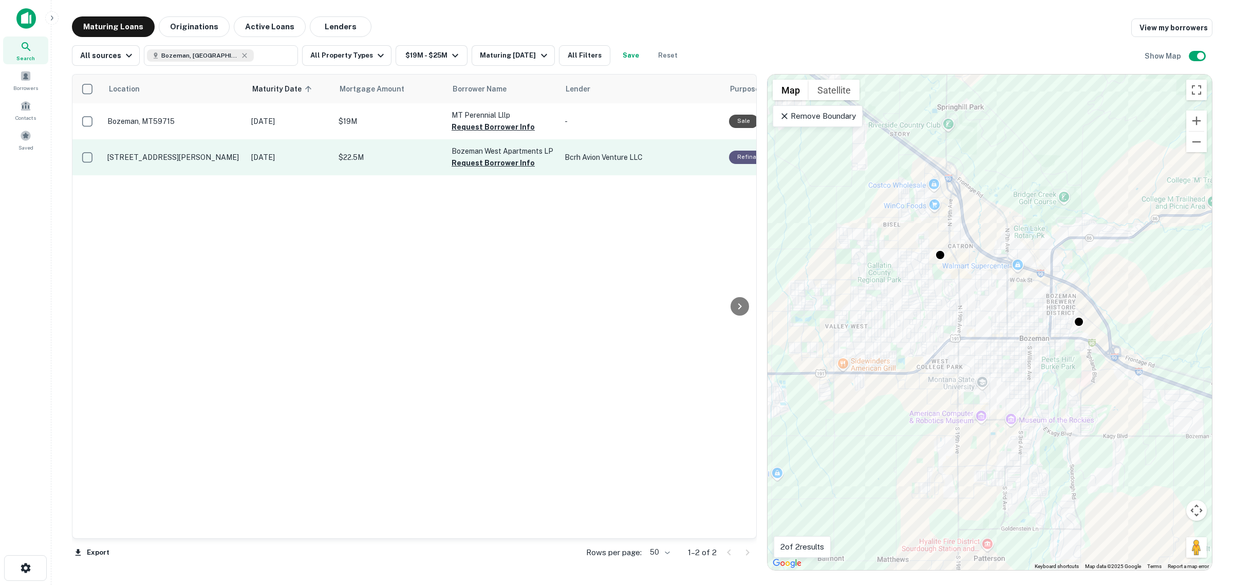
click at [484, 150] on p "Bozeman West Apartments LP" at bounding box center [503, 150] width 103 height 11
click at [510, 148] on p "Bozeman West Apartments LP" at bounding box center [503, 150] width 103 height 11
click at [167, 161] on p "2235 Tschache Ln Bozeman, MT59718" at bounding box center [174, 157] width 134 height 9
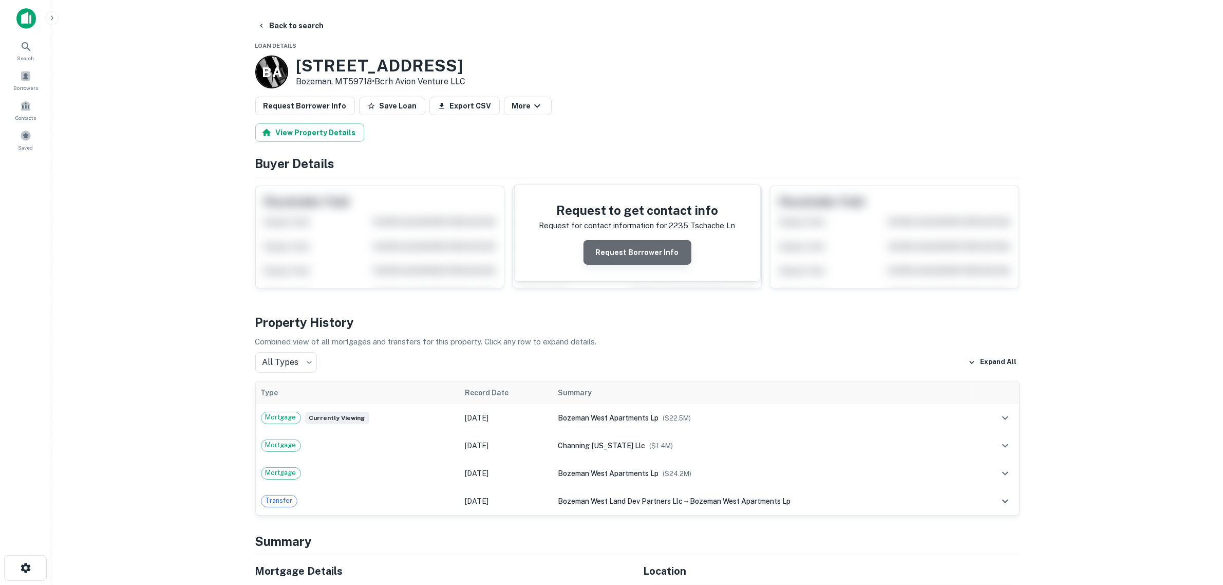
click at [653, 252] on button "Request Borrower Info" at bounding box center [638, 252] width 108 height 25
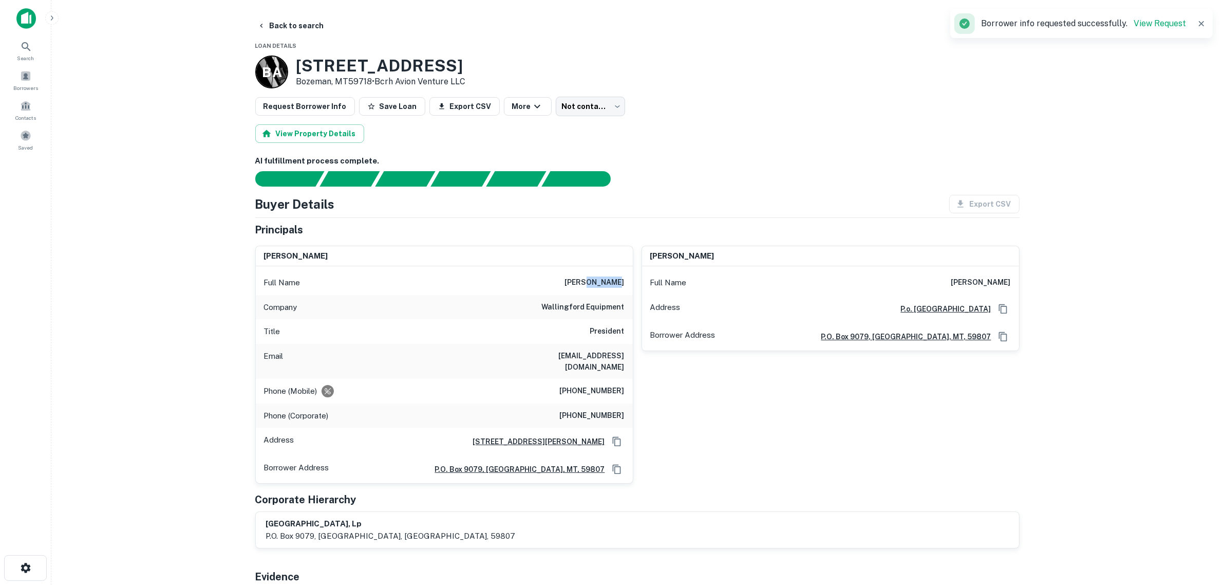
drag, startPoint x: 584, startPoint y: 274, endPoint x: 611, endPoint y: 283, distance: 28.8
click at [611, 283] on div "Full Name mark wallingford" at bounding box center [444, 282] width 377 height 25
click at [193, 296] on main "Back to search Loan Details B A 2235 Tschache Ln Bozeman, MT59718 • Bcrh Avion …" at bounding box center [637, 292] width 1172 height 585
drag, startPoint x: 270, startPoint y: 250, endPoint x: 346, endPoint y: 263, distance: 77.1
click at [346, 263] on div "mark wallingford" at bounding box center [444, 256] width 377 height 21
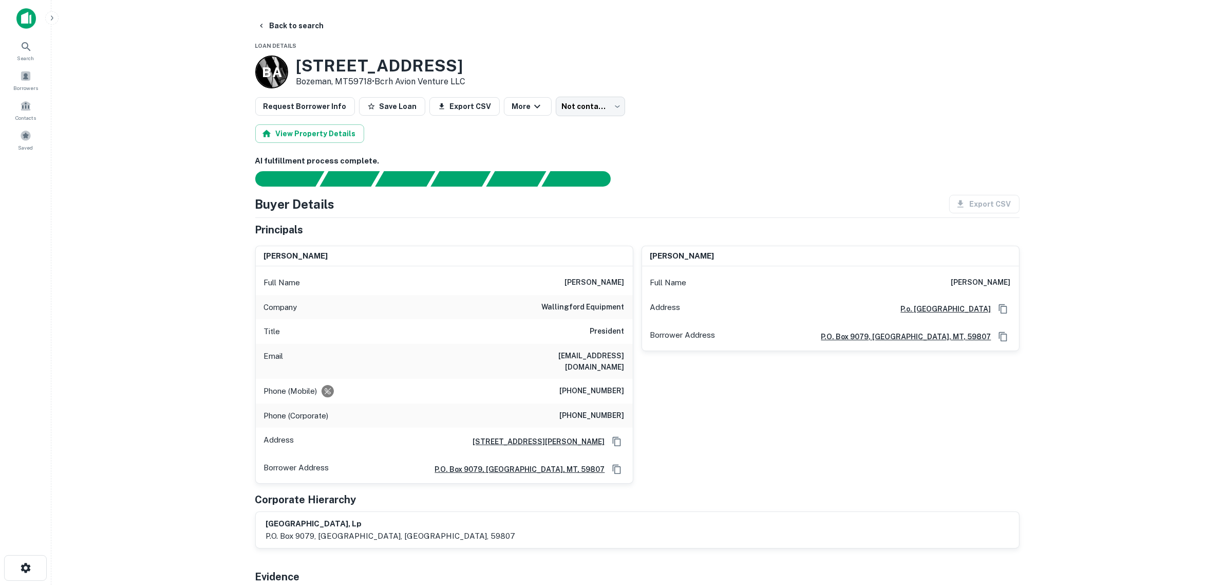
click at [141, 340] on main "Back to search Loan Details B A 2235 Tschache Ln Bozeman, MT59718 • Bcrh Avion …" at bounding box center [637, 292] width 1172 height 585
click at [268, 26] on button "Back to search" at bounding box center [290, 25] width 75 height 18
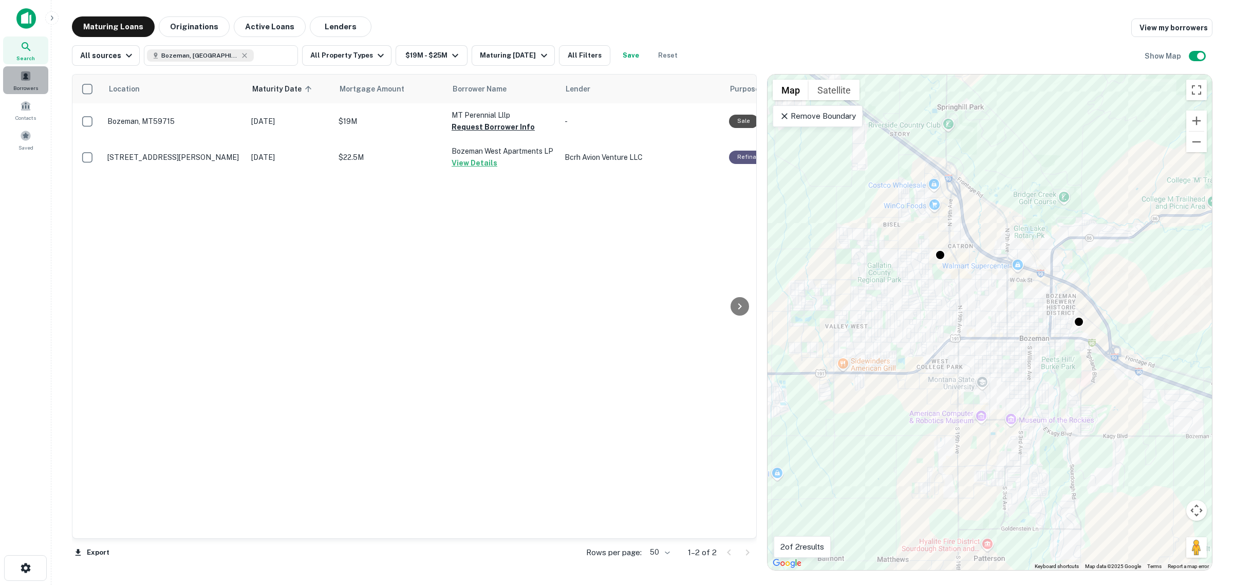
click at [24, 88] on span "Borrowers" at bounding box center [25, 88] width 25 height 8
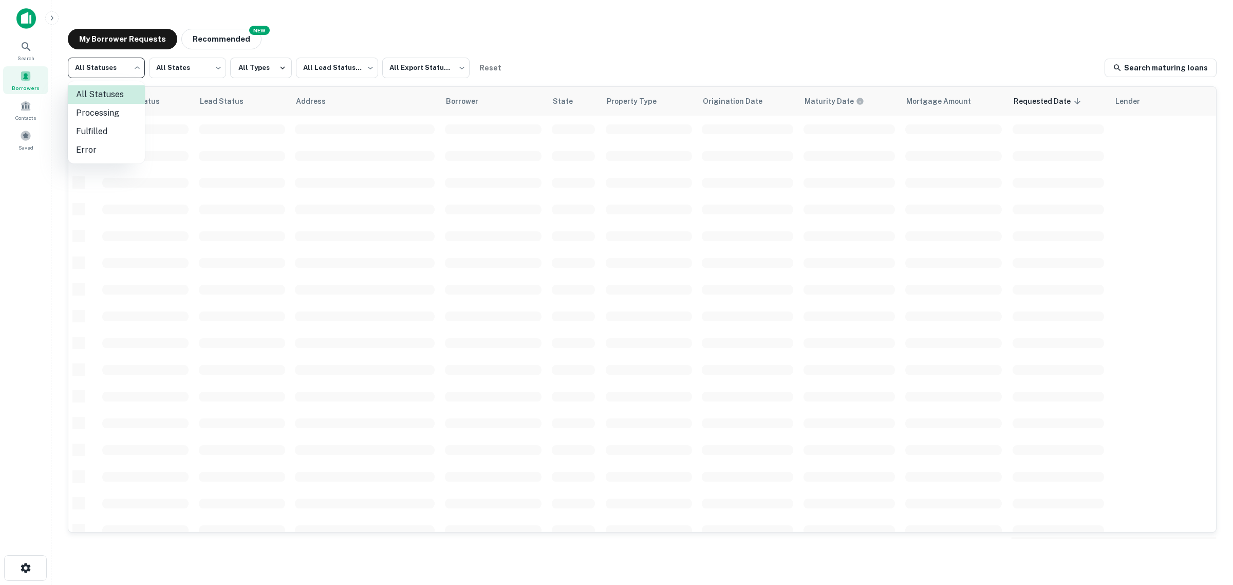
click at [103, 132] on li "Fulfilled" at bounding box center [106, 131] width 77 height 18
type input "*********"
click at [199, 63] on body "Search Borrowers Contacts Saved My Borrower Requests NEW Recommended Fulfilled …" at bounding box center [616, 292] width 1233 height 585
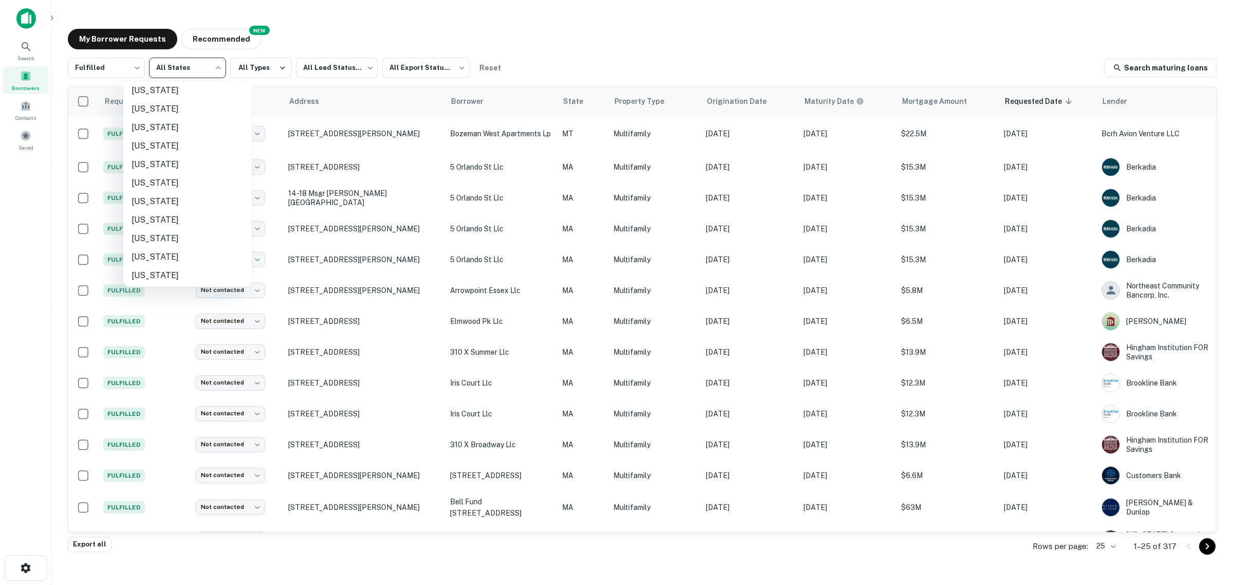
scroll to position [450, 0]
click at [171, 252] on li "[US_STATE]" at bounding box center [187, 255] width 128 height 18
type input "**"
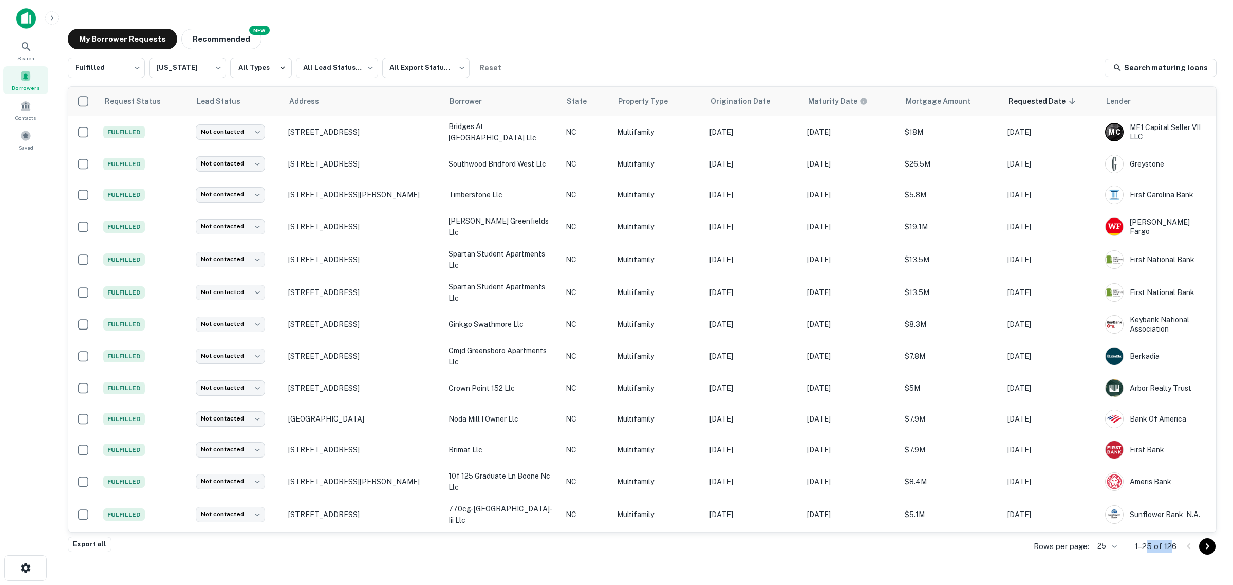
drag, startPoint x: 1156, startPoint y: 549, endPoint x: 1149, endPoint y: 549, distance: 7.7
click at [1149, 549] on p "1–25 of 126" at bounding box center [1156, 546] width 42 height 12
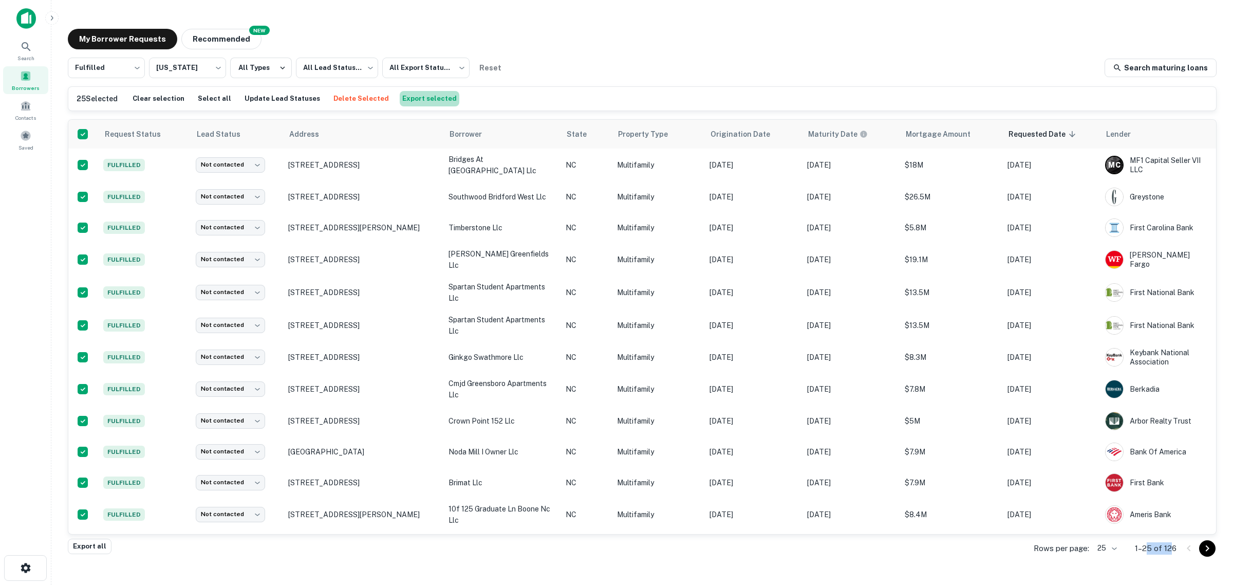
click at [422, 99] on button "Export selected" at bounding box center [430, 98] width 60 height 15
click at [1106, 30] on div "Export created successfully. Preparing download..." at bounding box center [1146, 29] width 123 height 25
click at [157, 72] on body "Export downloaded successfully! Search Borrowers Contacts Saved My Borrower Req…" at bounding box center [616, 292] width 1233 height 585
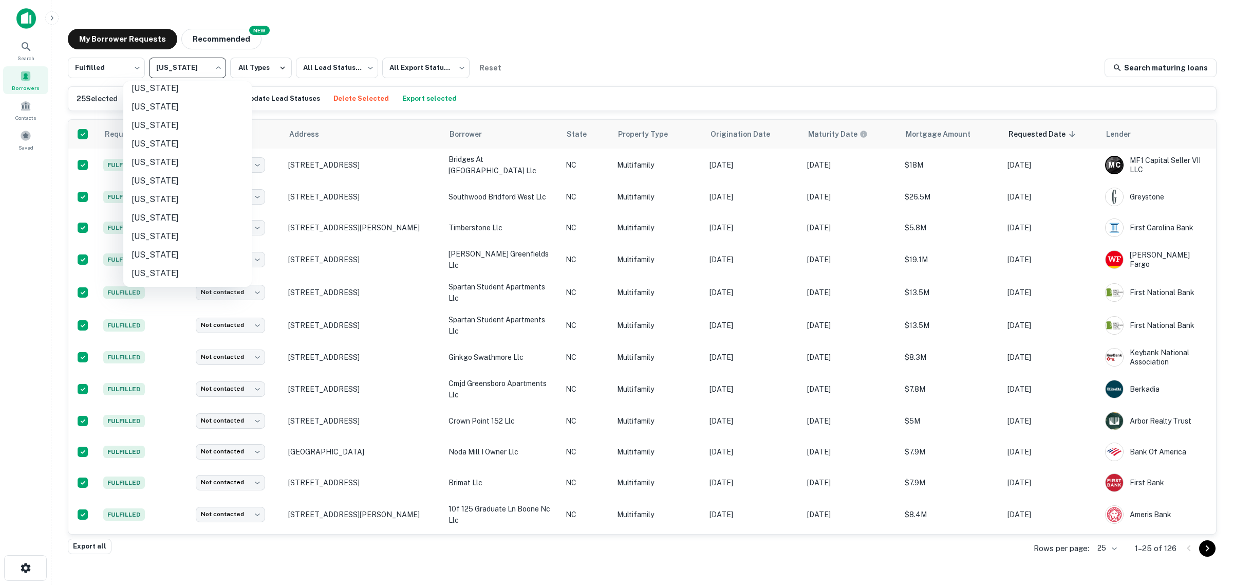
scroll to position [264, 0]
click at [633, 74] on div at bounding box center [616, 292] width 1233 height 585
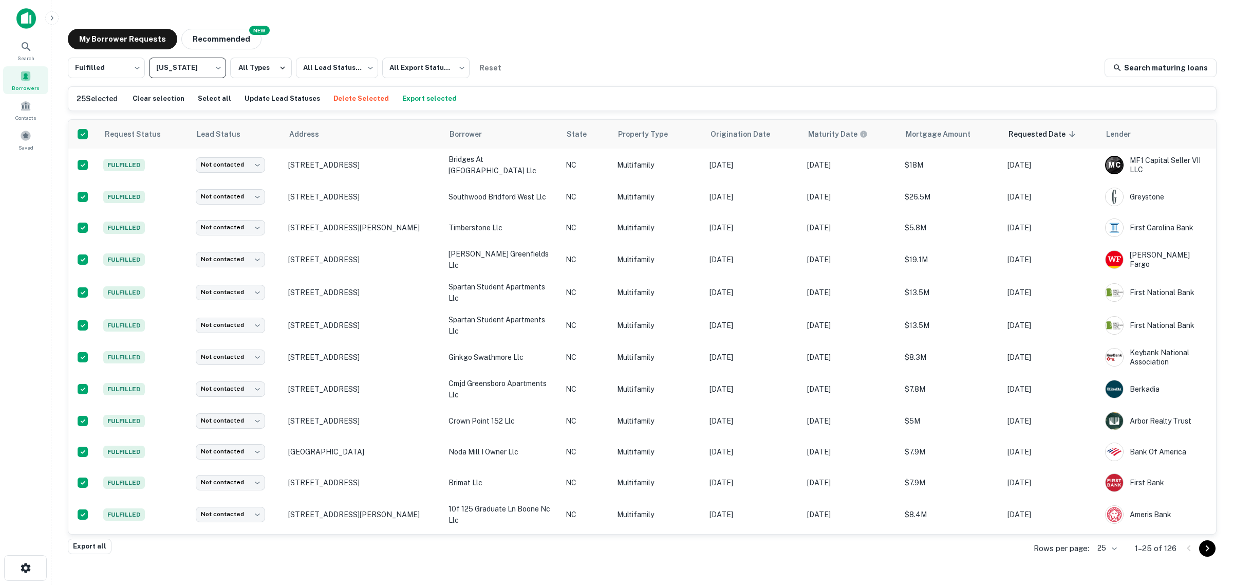
click at [189, 72] on body "Search Borrowers Contacts Saved My Borrower Requests NEW Recommended Fulfilled …" at bounding box center [616, 292] width 1233 height 585
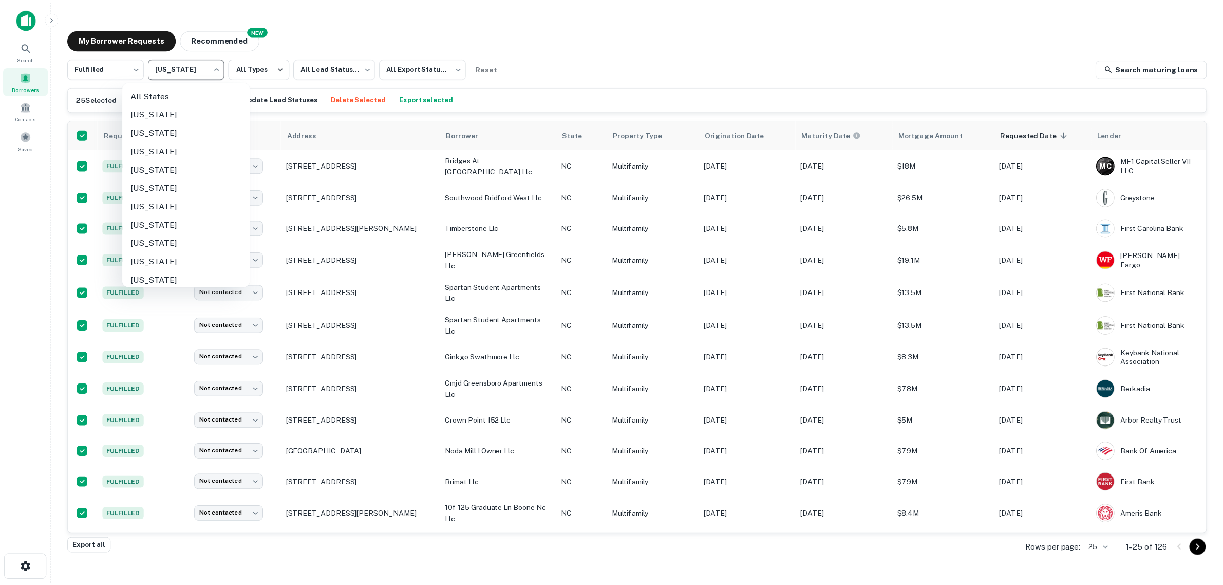
scroll to position [520, 0]
click at [28, 50] on div at bounding box center [616, 292] width 1233 height 585
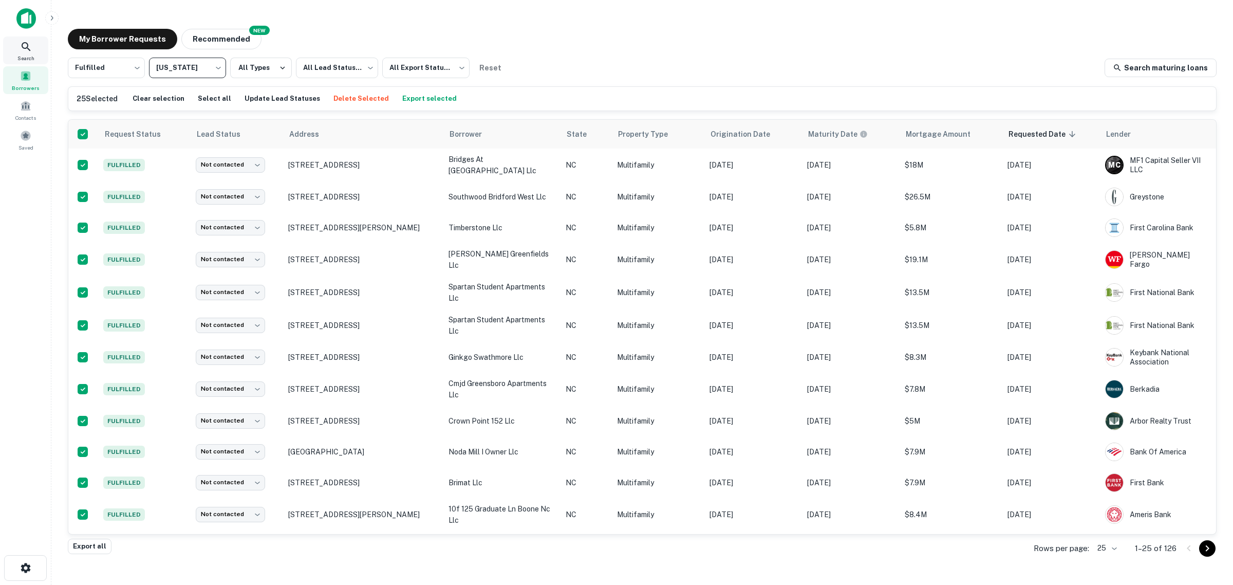
click at [25, 50] on icon at bounding box center [26, 47] width 12 height 12
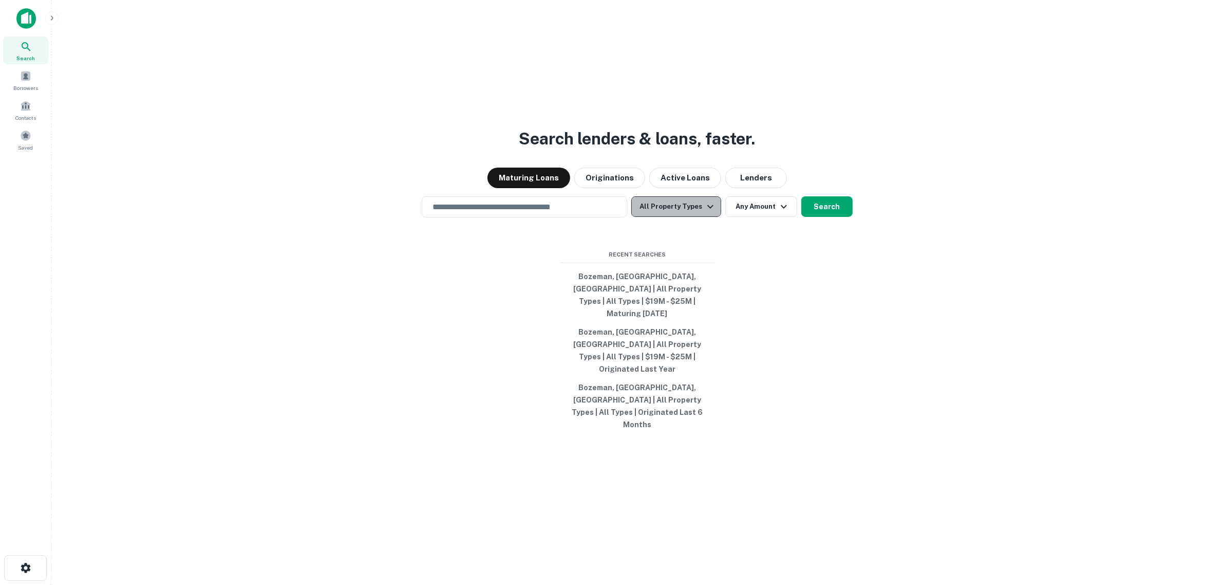
click at [686, 217] on button "All Property Types" at bounding box center [675, 206] width 89 height 21
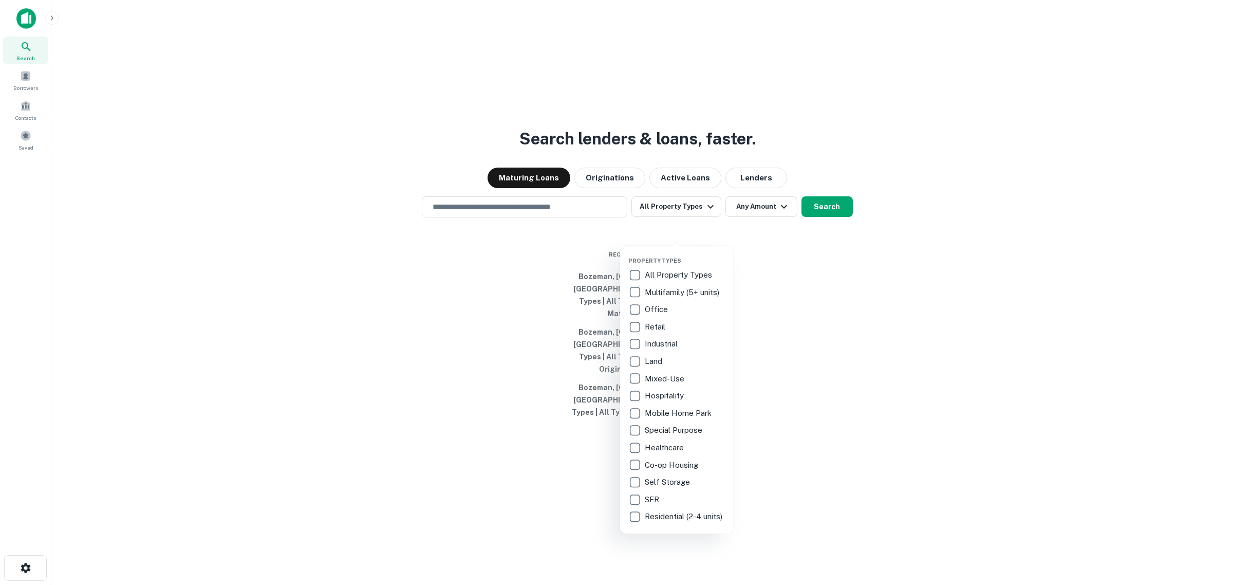
click at [519, 230] on div at bounding box center [616, 292] width 1233 height 585
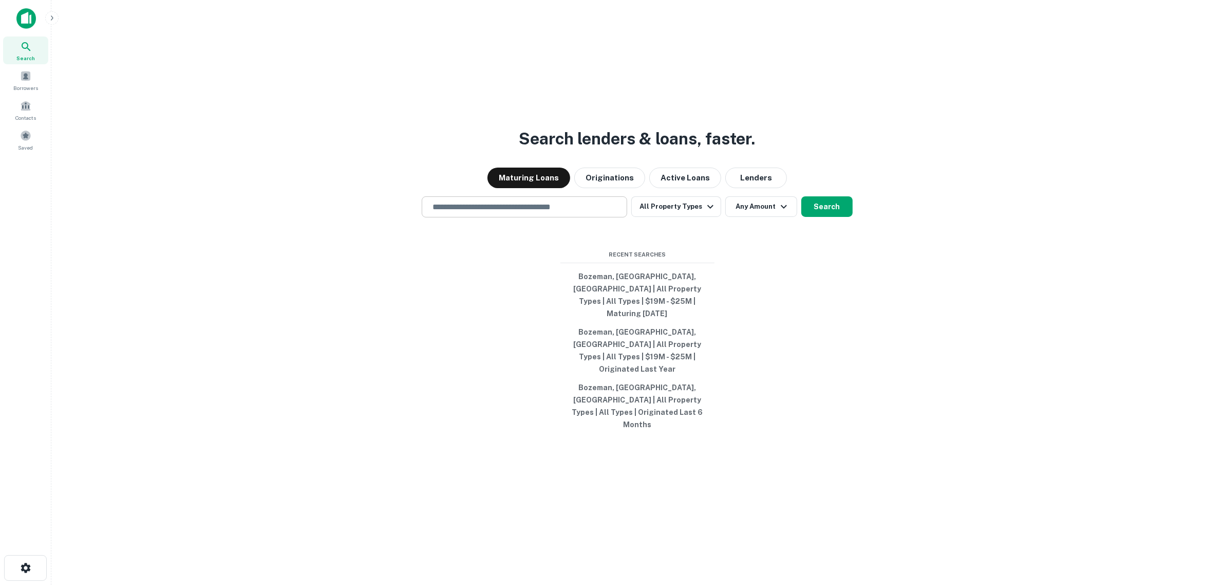
click at [519, 213] on input "text" at bounding box center [524, 207] width 196 height 12
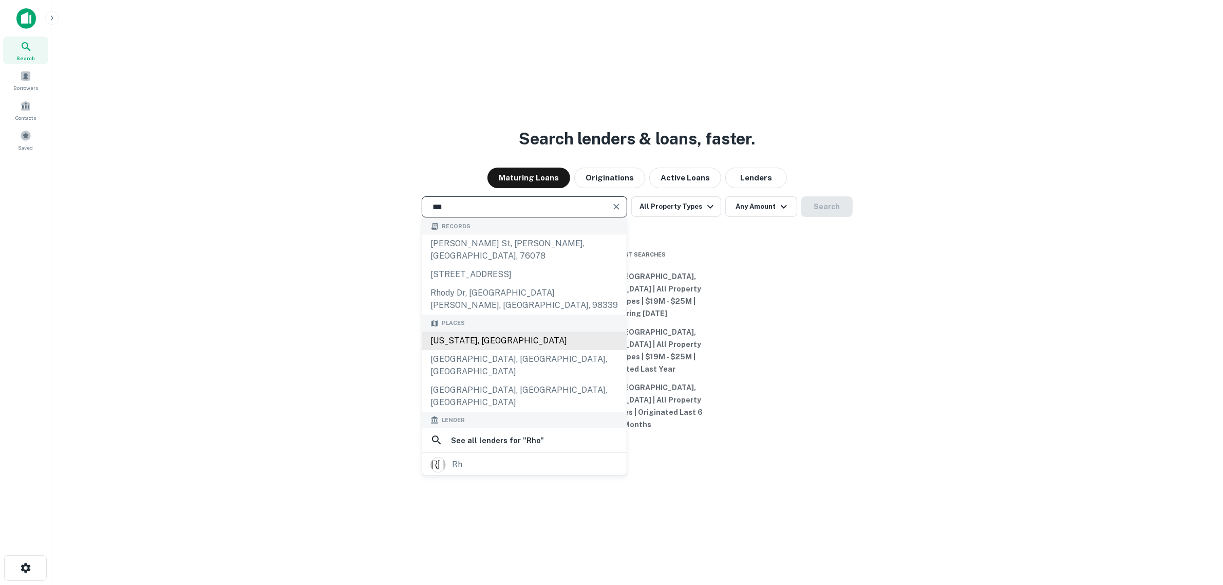
click at [479, 349] on div "Rhode Island, USA" at bounding box center [524, 340] width 204 height 18
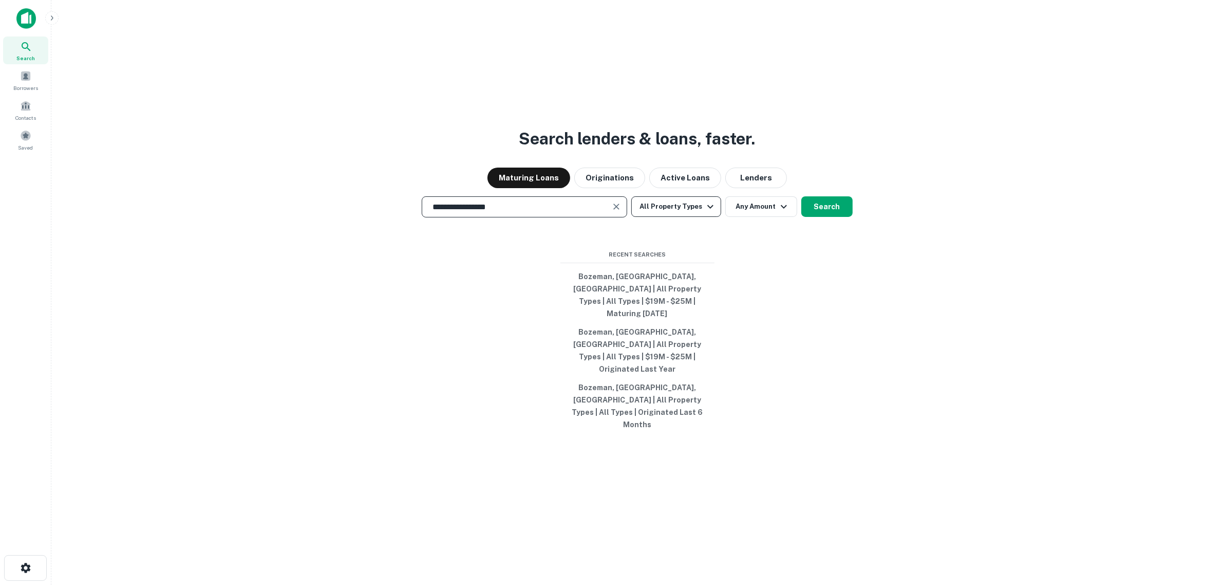
type input "**********"
click at [691, 217] on button "All Property Types" at bounding box center [675, 206] width 89 height 21
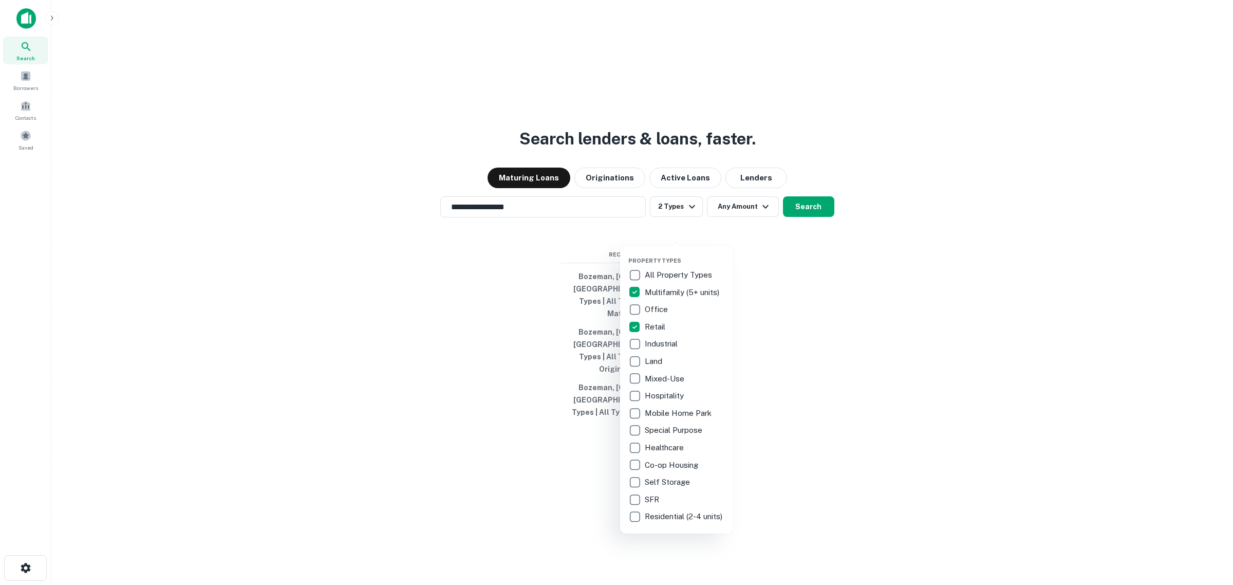
click at [727, 230] on div at bounding box center [616, 292] width 1233 height 585
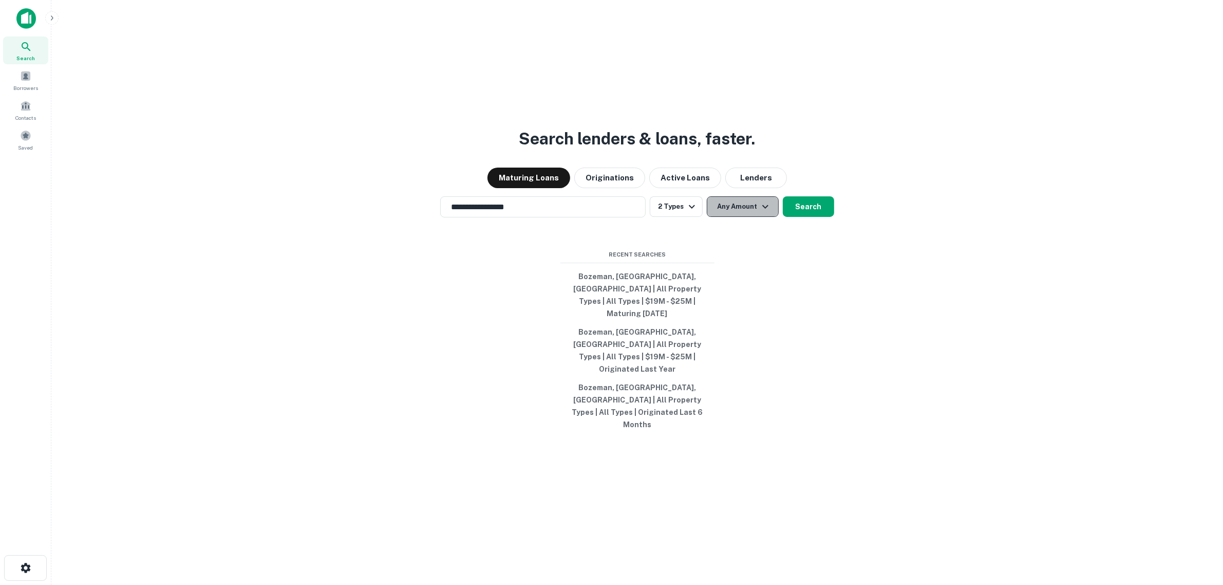
click at [740, 217] on button "Any Amount" at bounding box center [743, 206] width 72 height 21
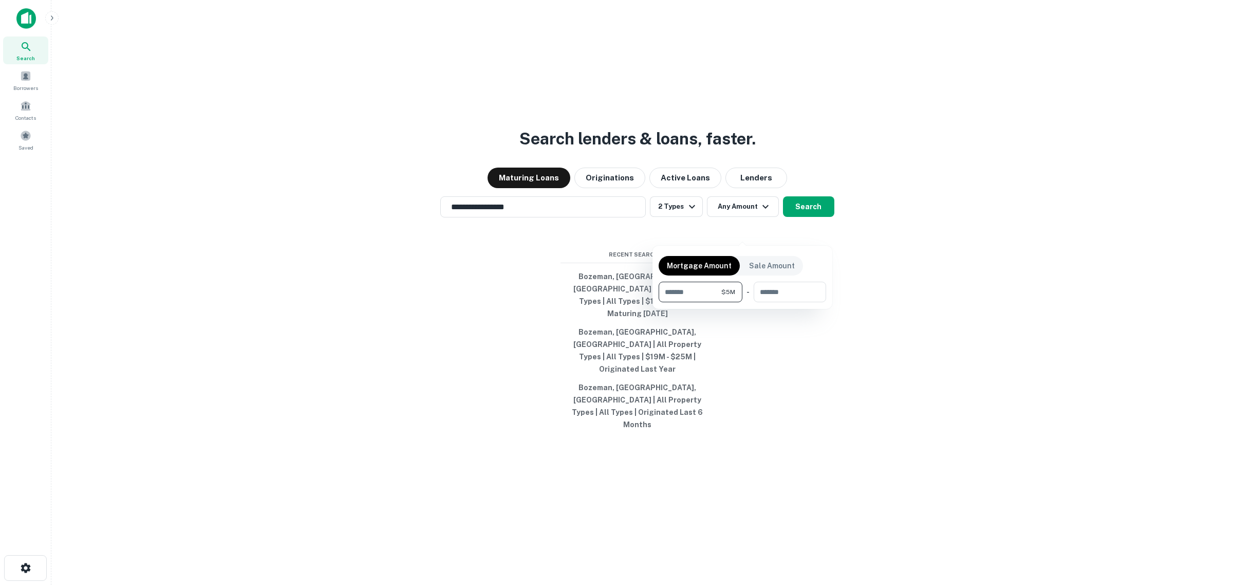
type input "*******"
click at [816, 227] on div at bounding box center [616, 292] width 1233 height 585
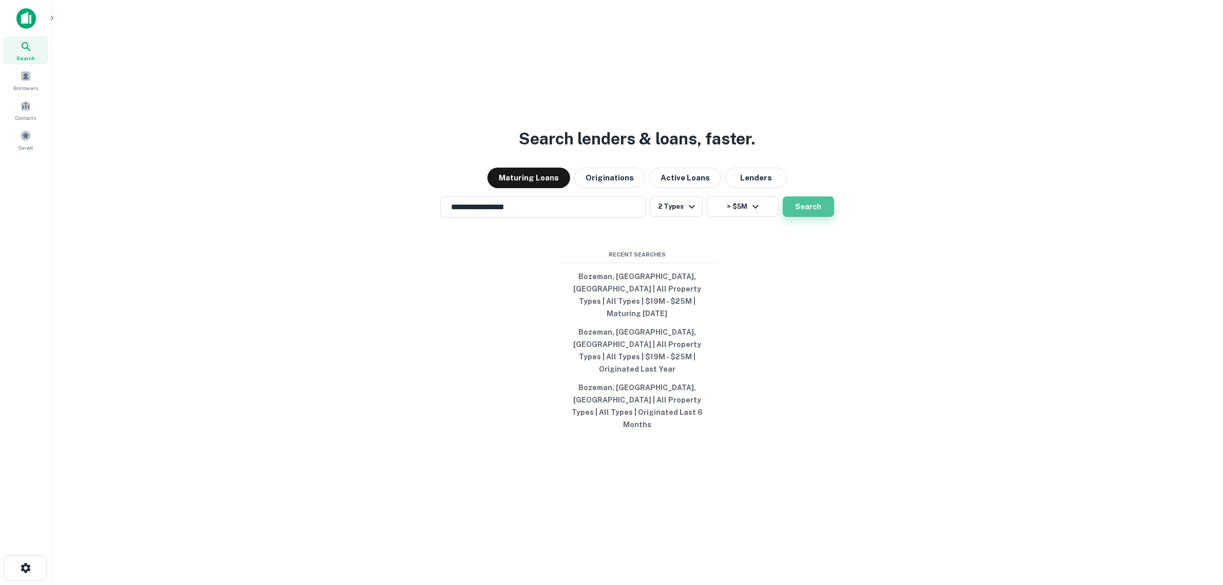
click at [815, 217] on button "Search" at bounding box center [808, 206] width 51 height 21
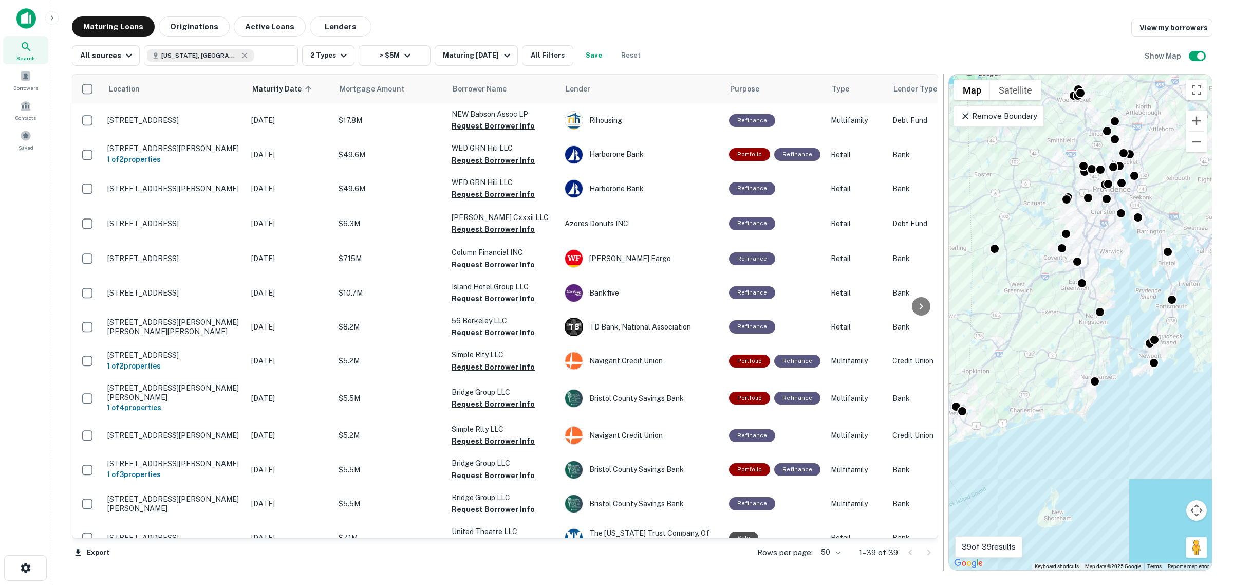
drag, startPoint x: 764, startPoint y: 235, endPoint x: 945, endPoint y: 245, distance: 181.1
click at [945, 245] on div at bounding box center [943, 322] width 10 height 496
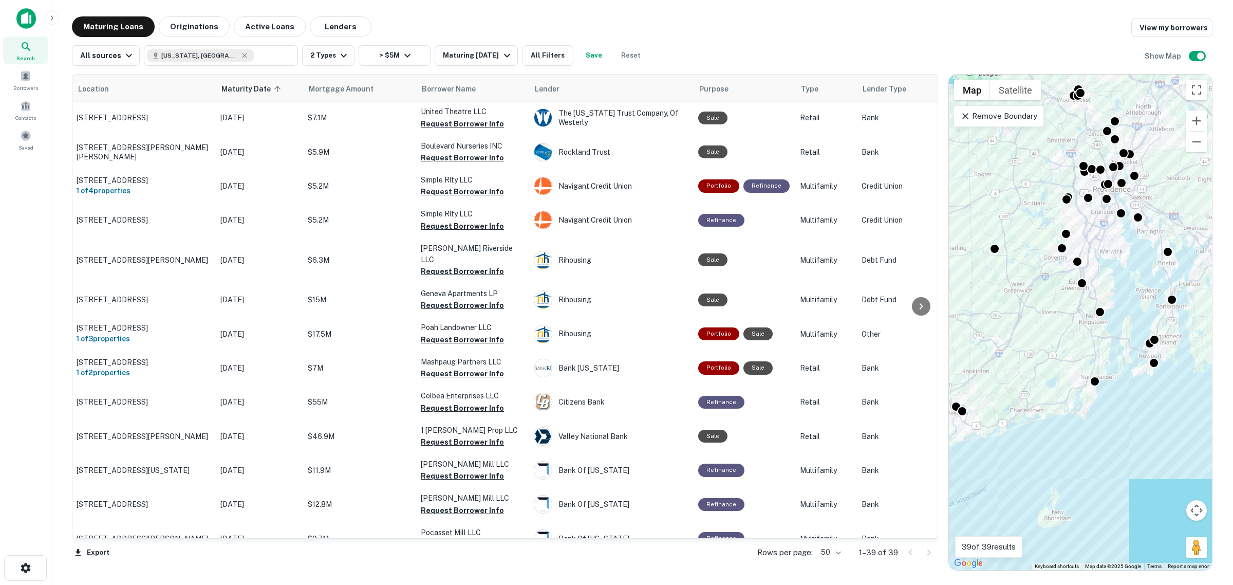
scroll to position [420, 0]
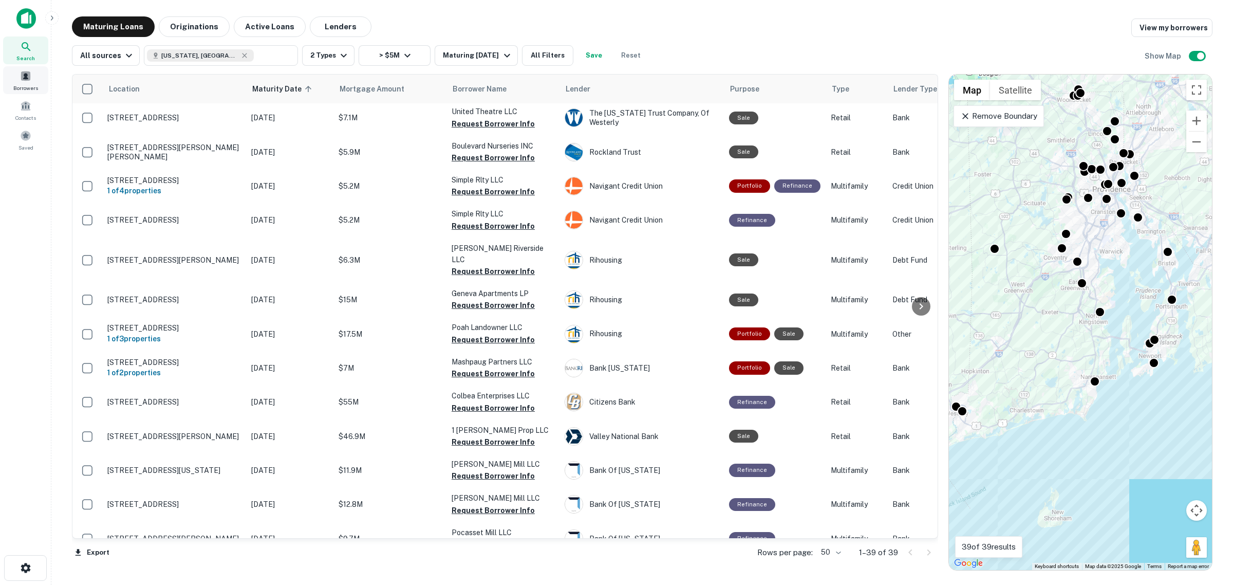
click at [24, 77] on span at bounding box center [25, 75] width 11 height 11
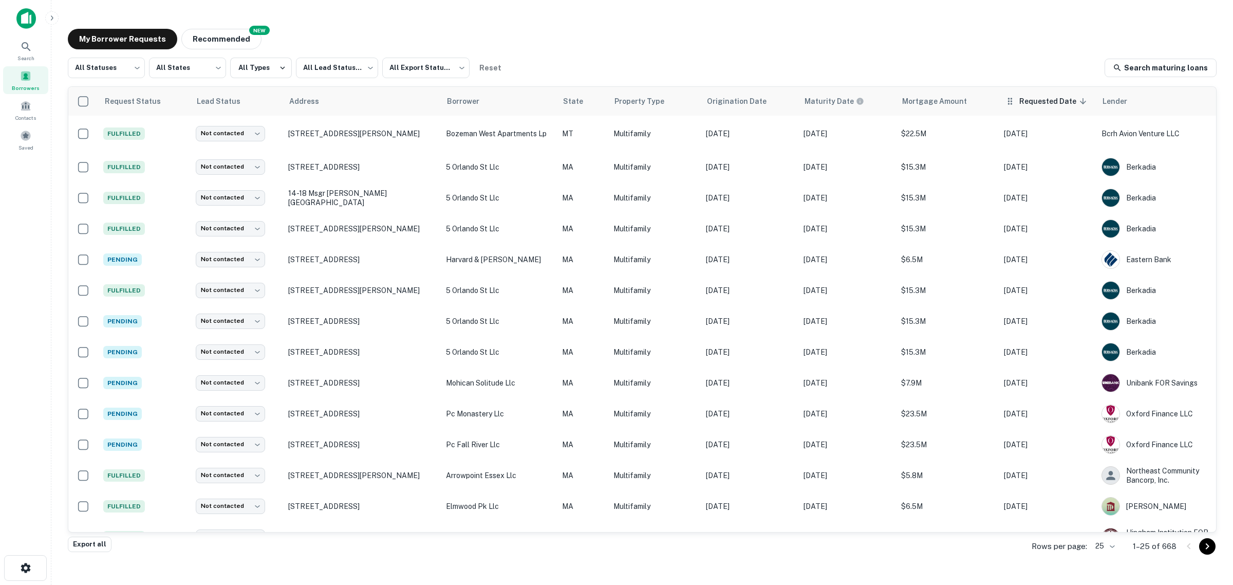
click at [1039, 104] on span "Requested Date sorted descending" at bounding box center [1054, 101] width 70 height 12
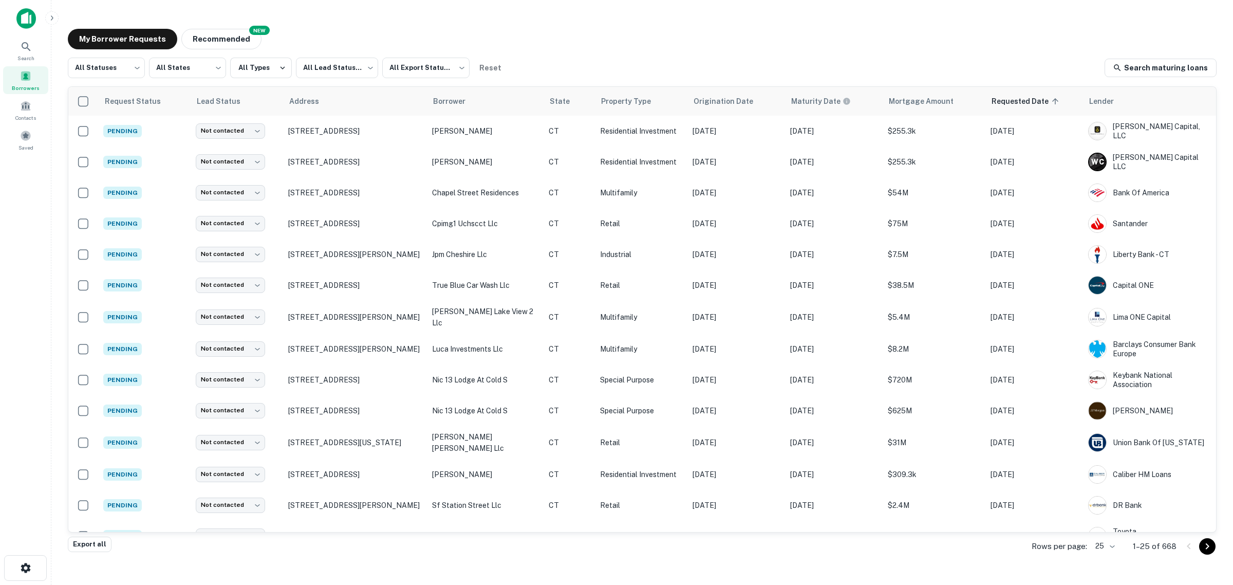
click at [31, 81] on div "Borrowers" at bounding box center [25, 80] width 45 height 28
